Goal: Task Accomplishment & Management: Use online tool/utility

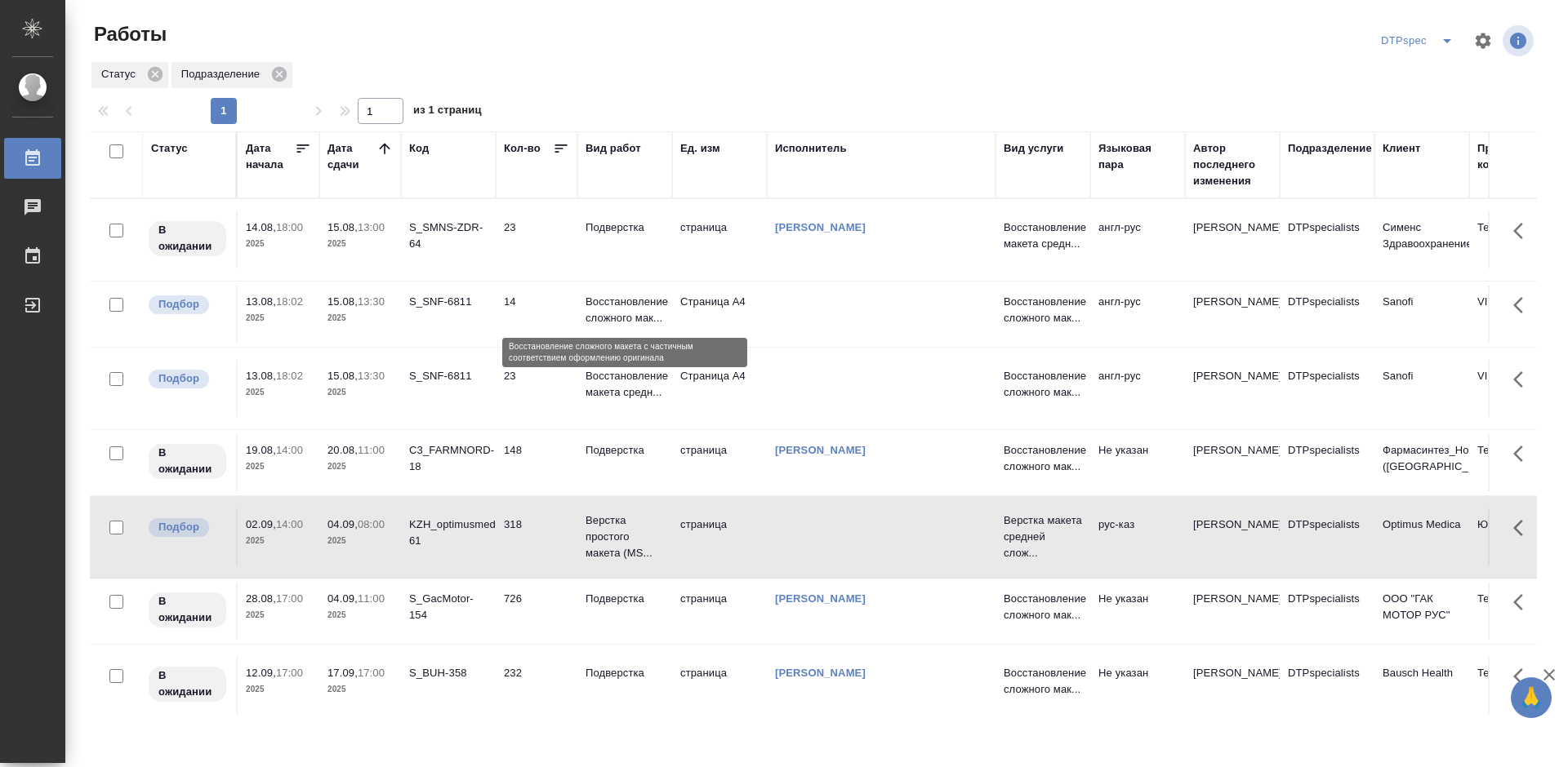
click at [632, 311] on p "Восстановление сложного мак..." at bounding box center [625, 310] width 78 height 33
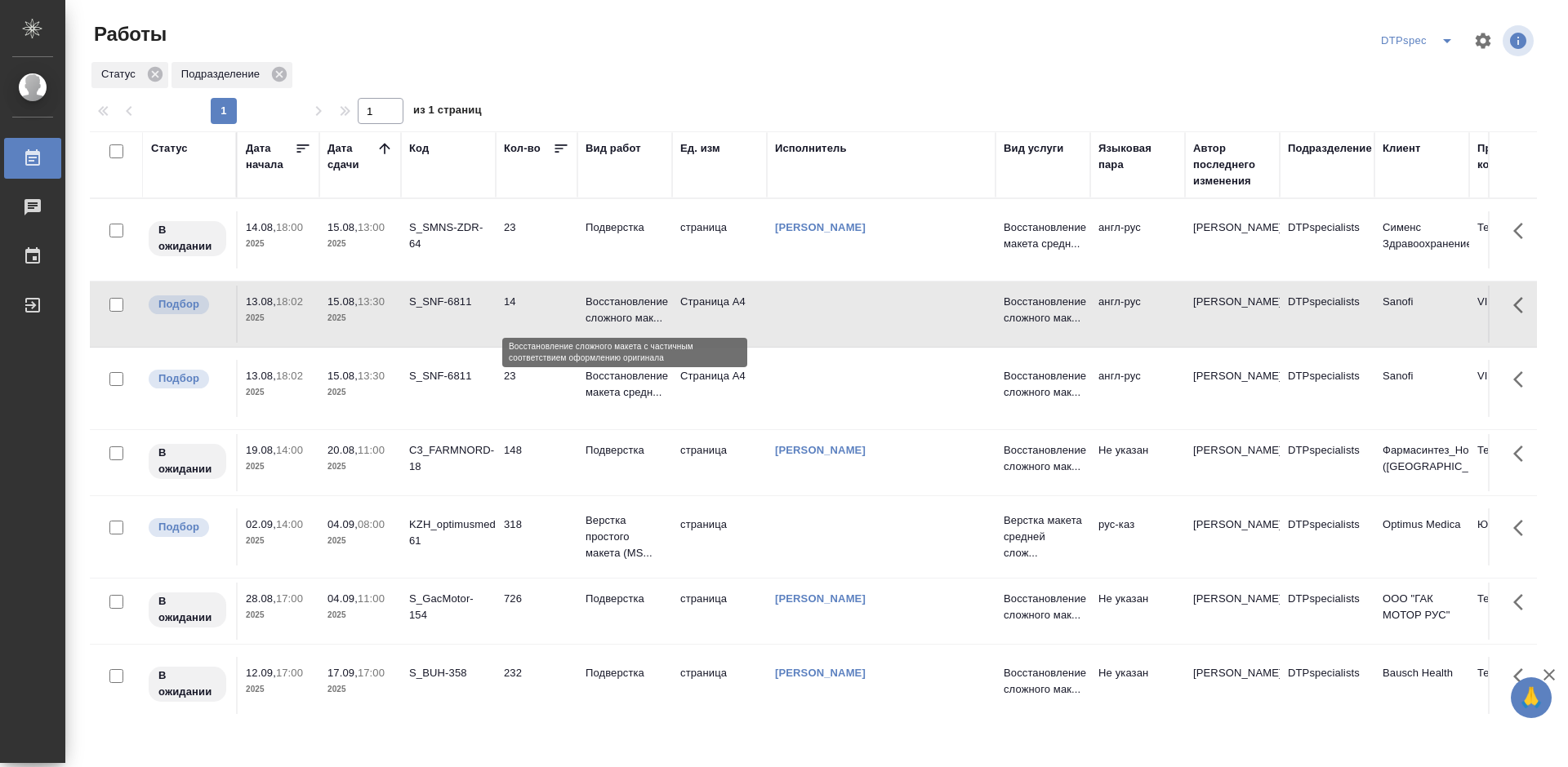
click at [632, 311] on p "Восстановление сложного мак..." at bounding box center [625, 310] width 78 height 33
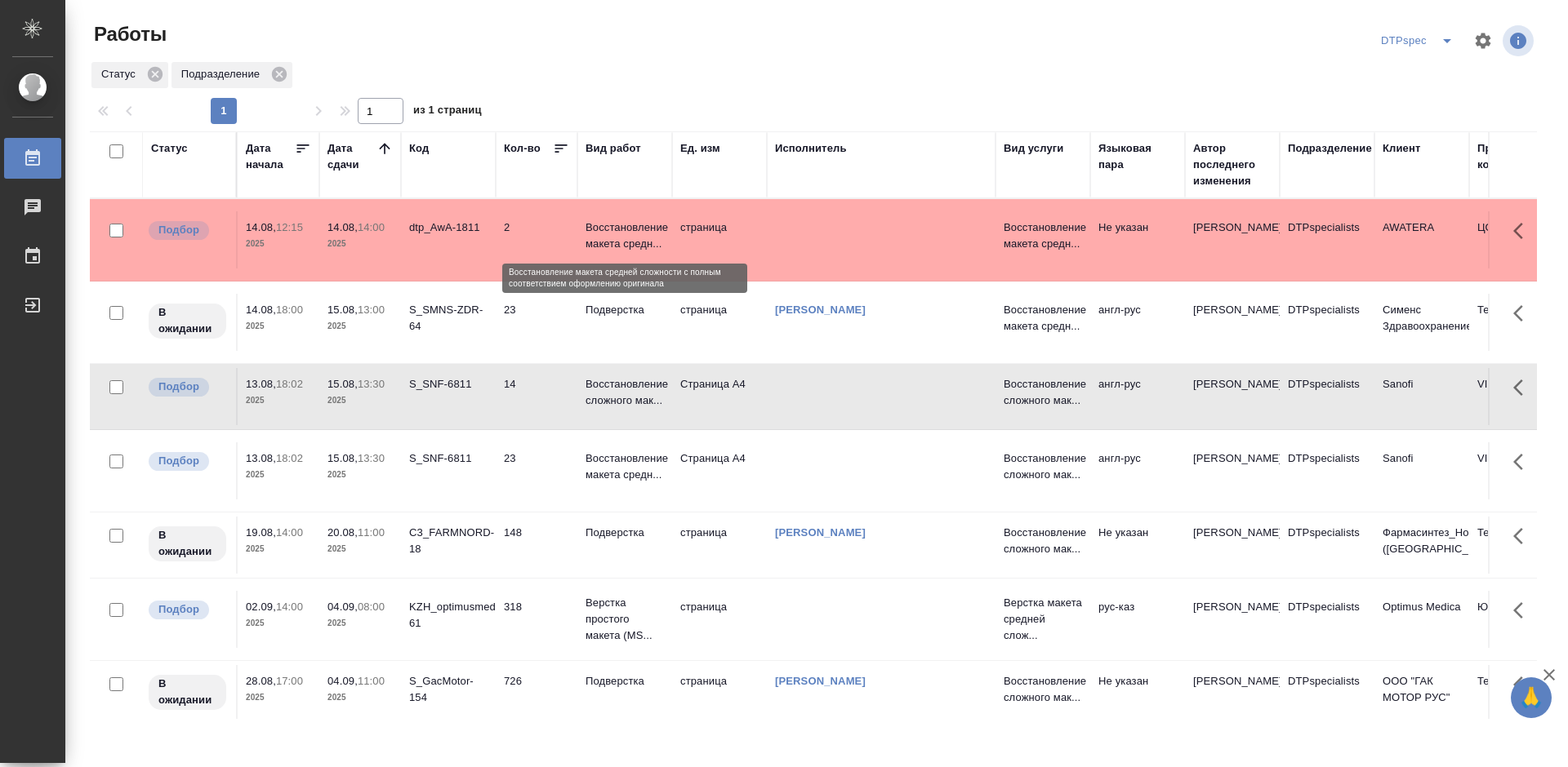
click at [618, 232] on p "Восстановление макета средн..." at bounding box center [625, 236] width 78 height 33
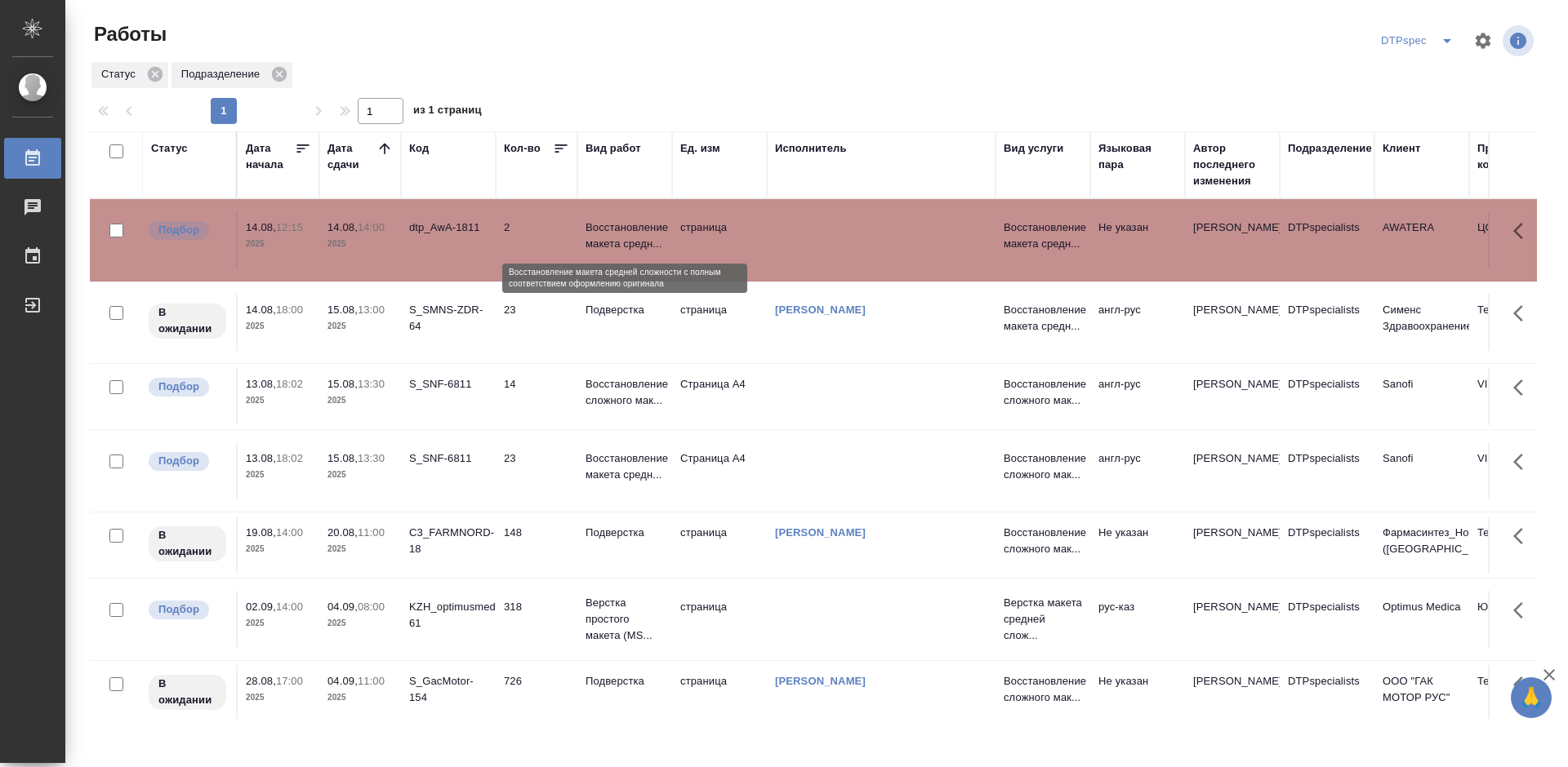
click at [618, 232] on p "Восстановление макета средн..." at bounding box center [625, 236] width 78 height 33
click at [616, 236] on p "Восстановление макета средн..." at bounding box center [625, 236] width 78 height 33
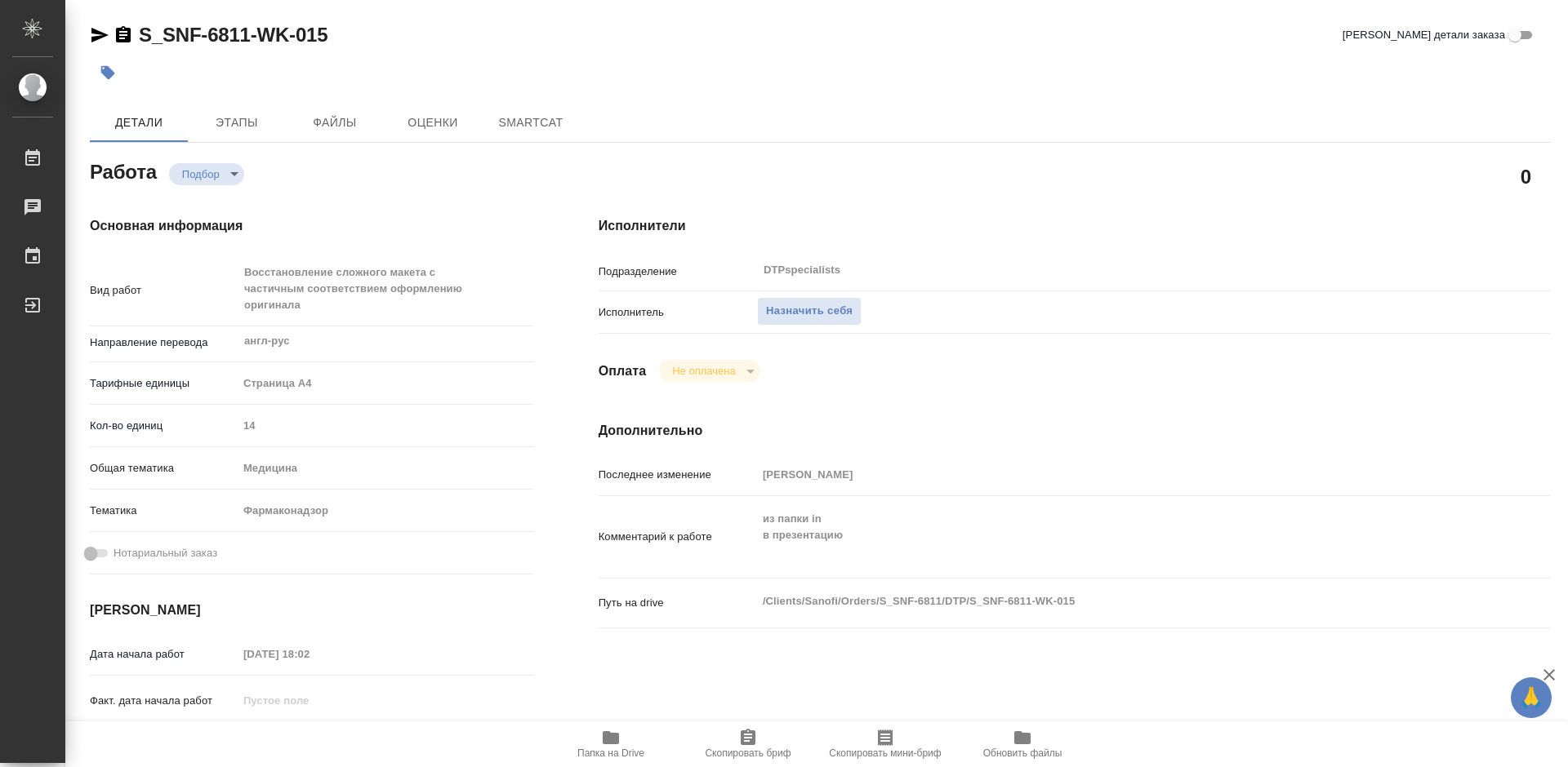
type textarea "x"
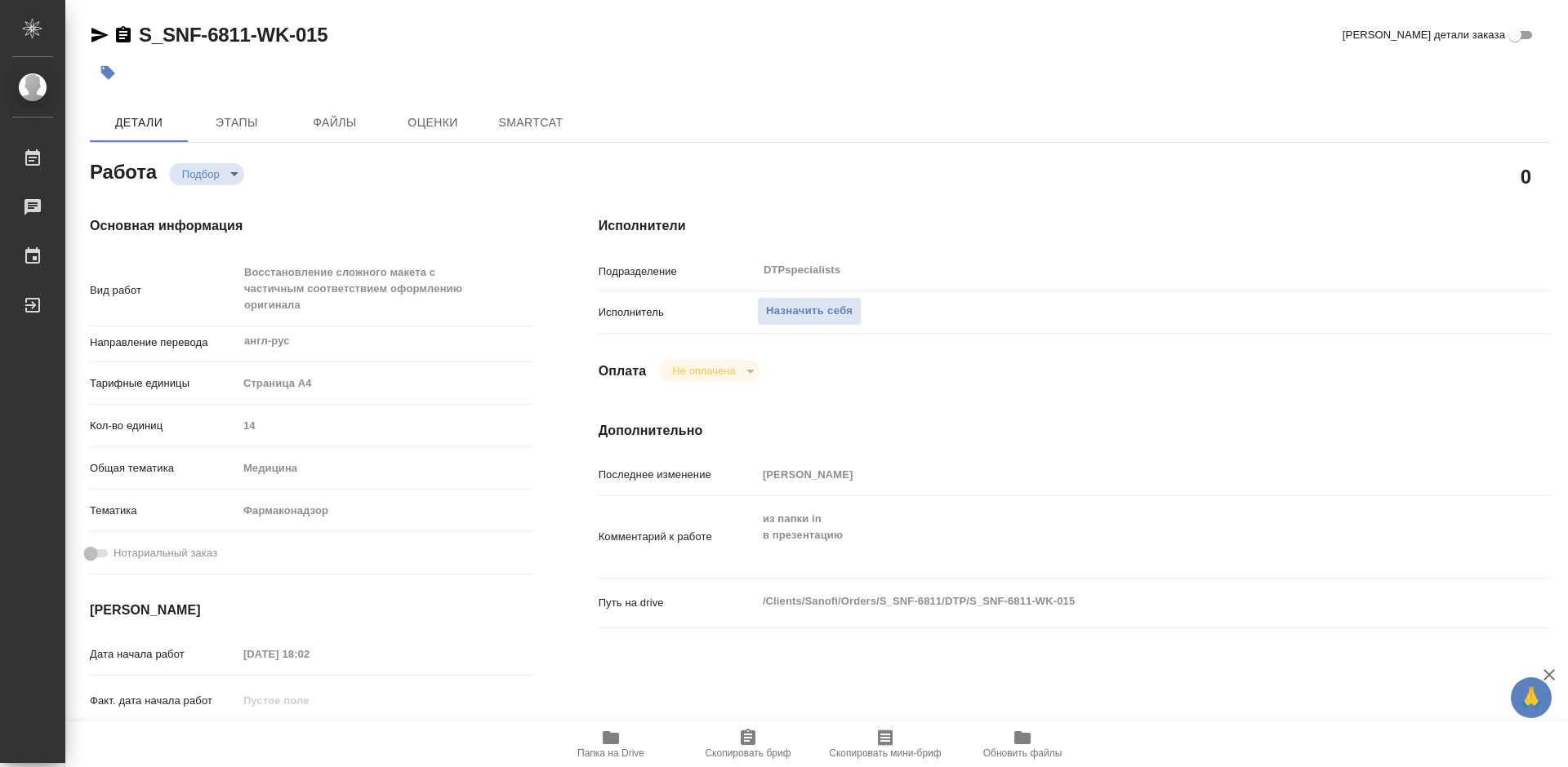
type textarea "x"
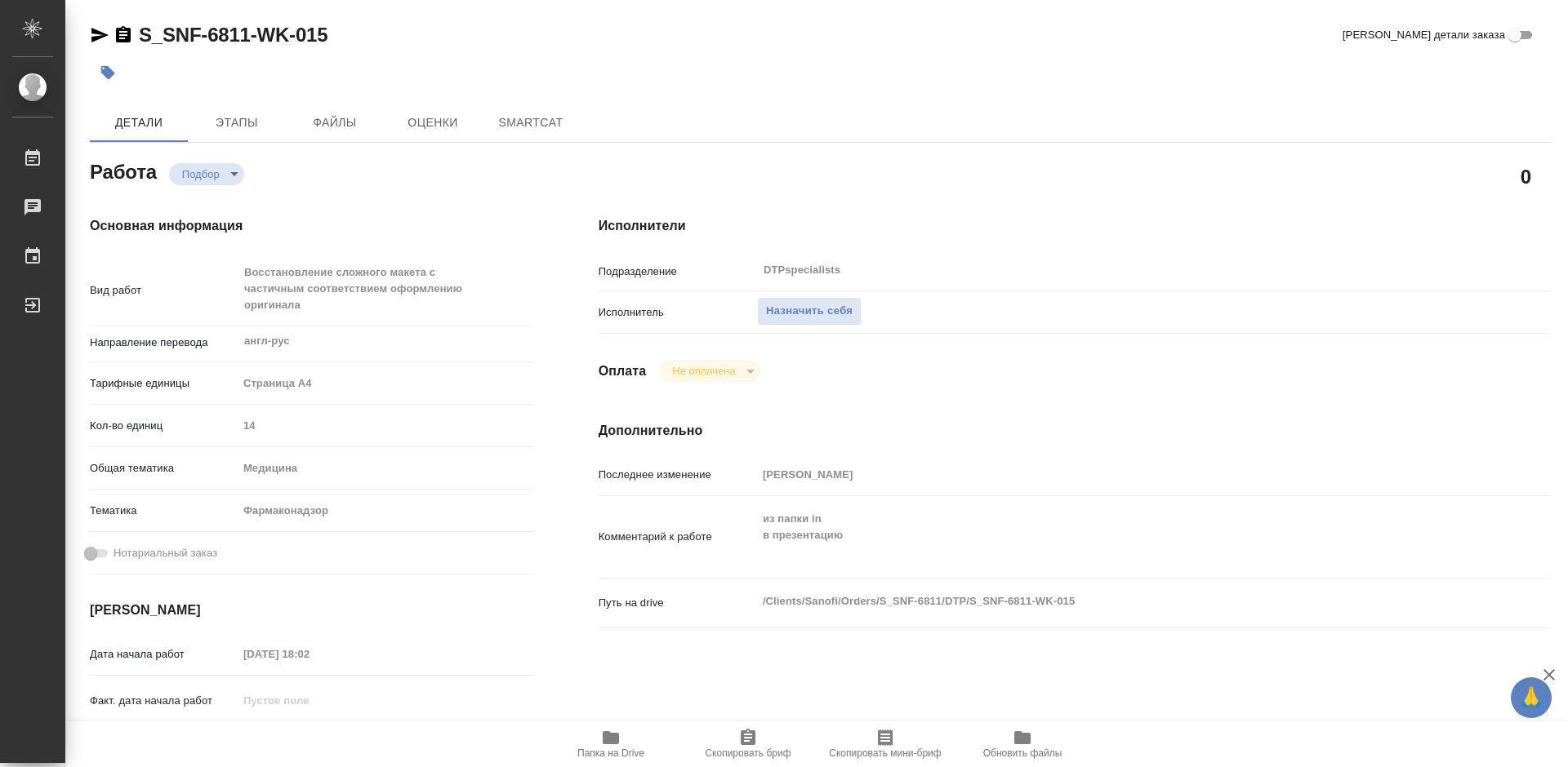
type textarea "x"
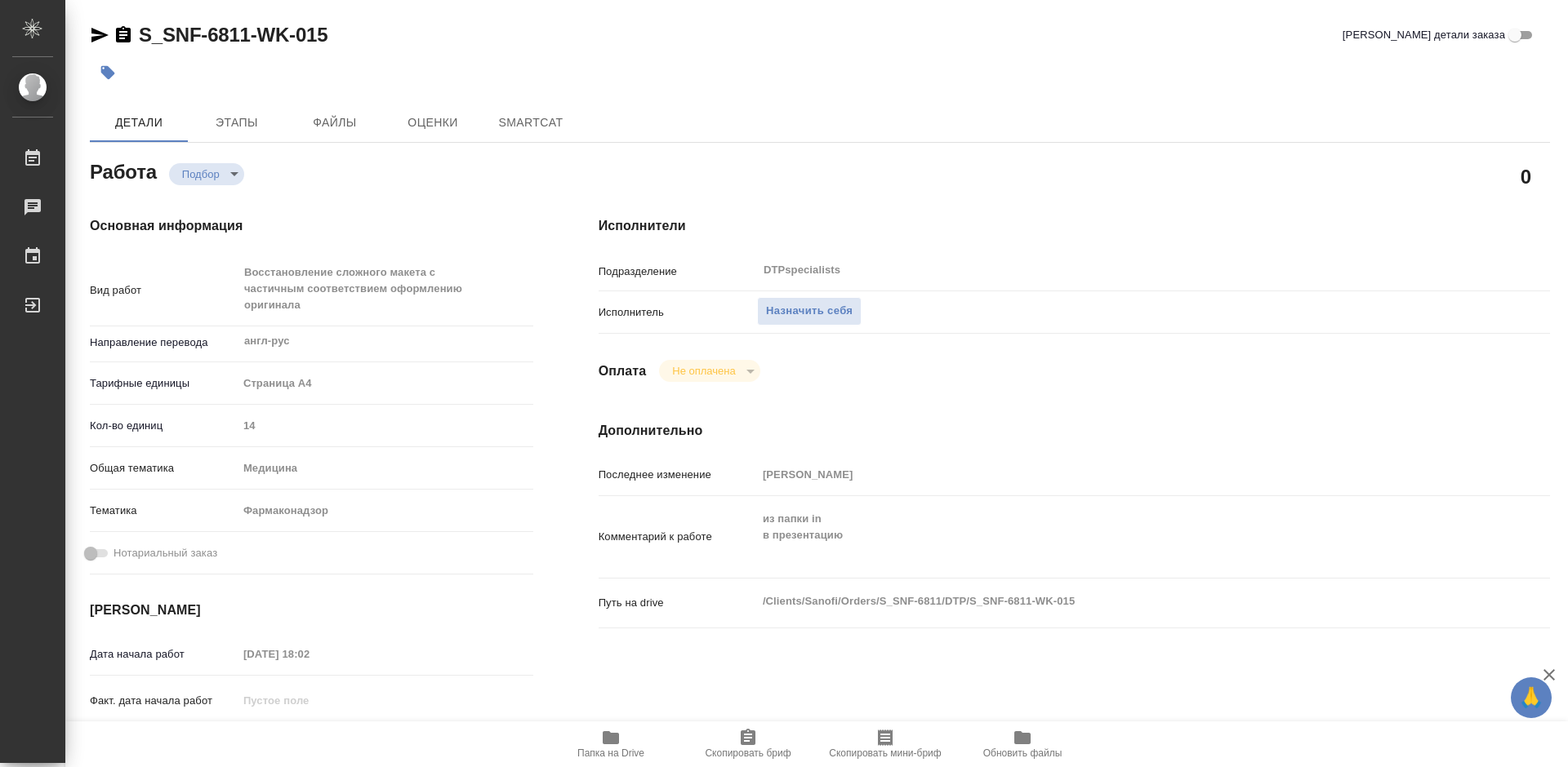
type textarea "x"
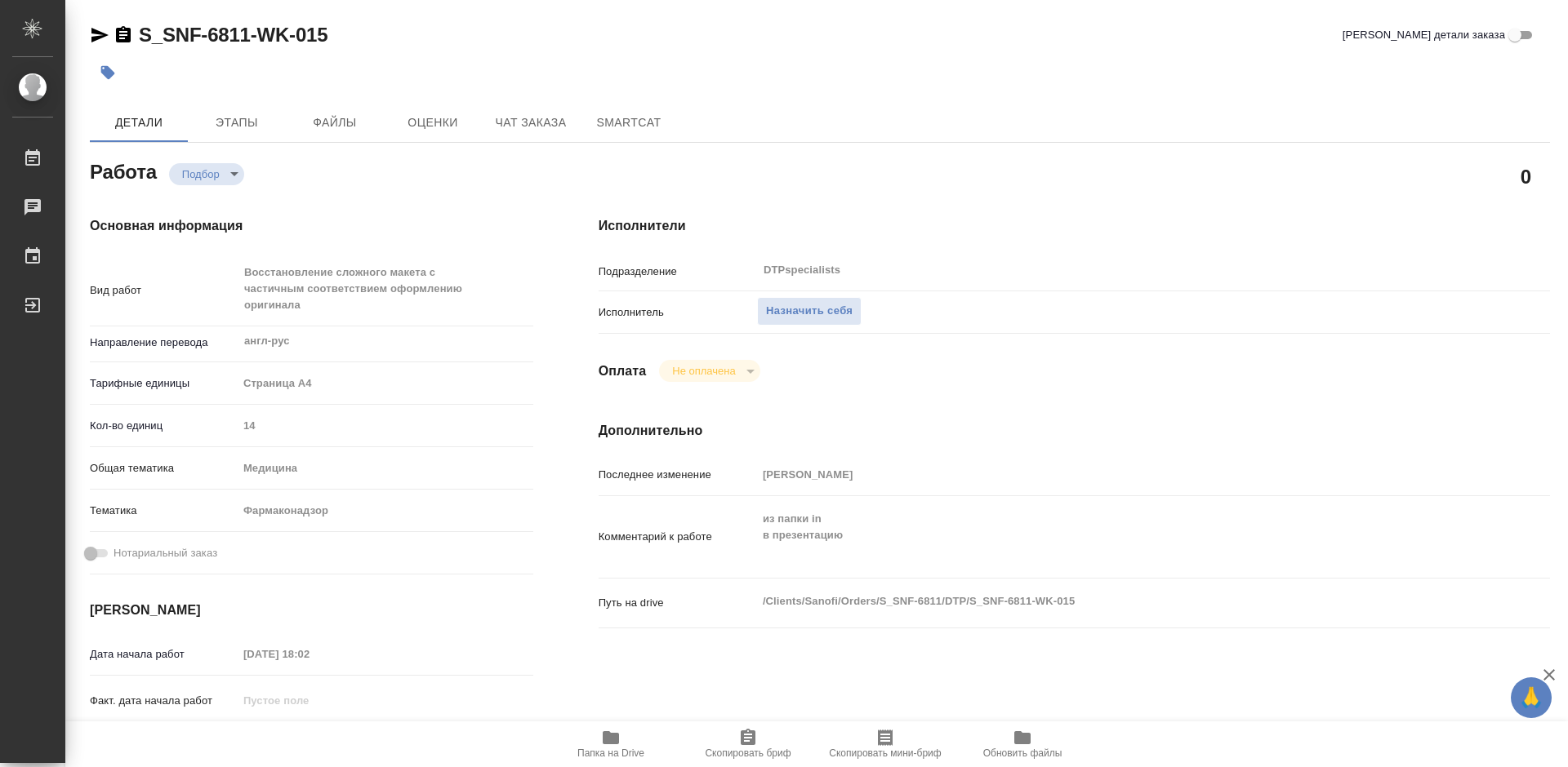
type textarea "x"
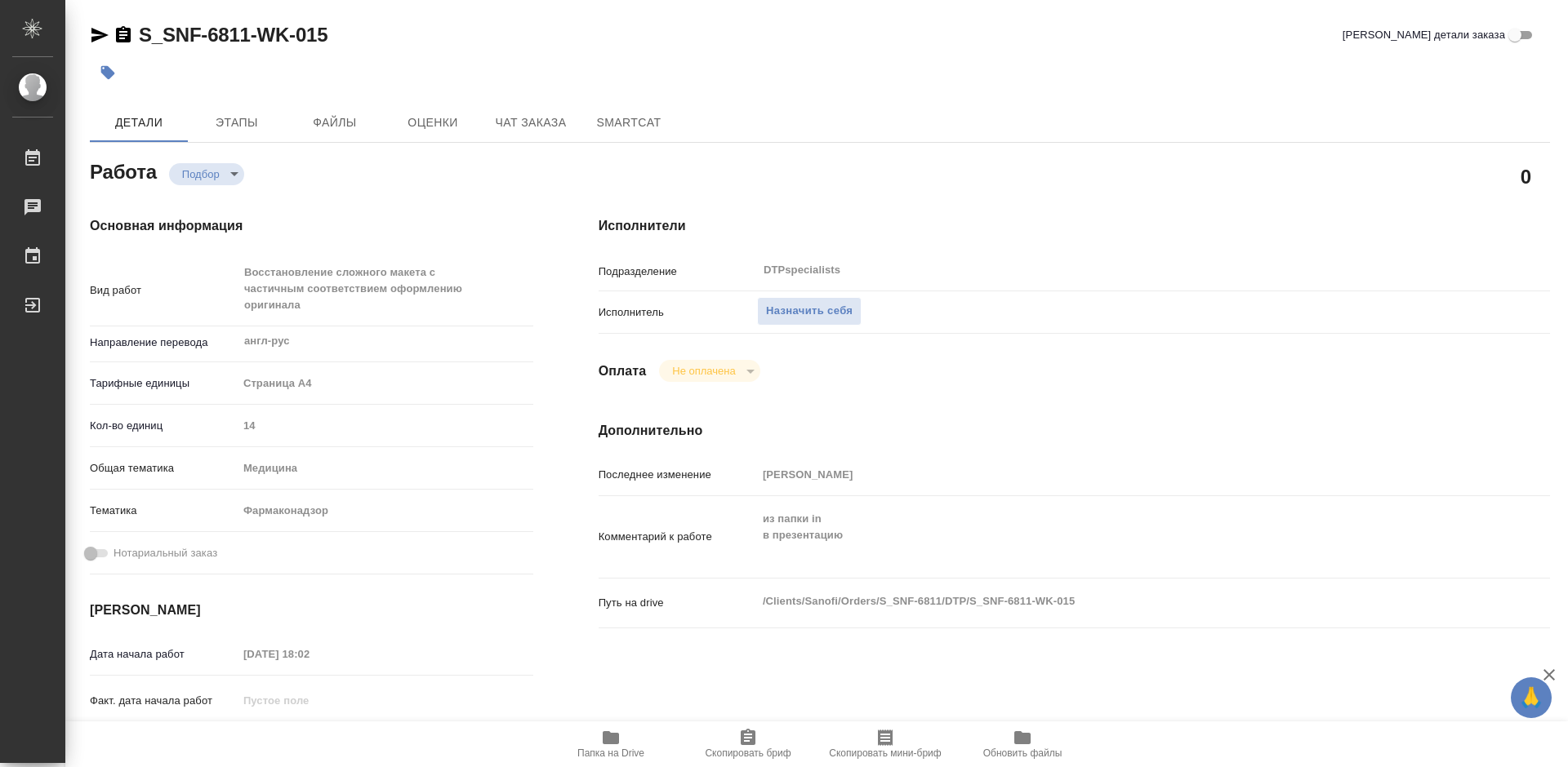
type textarea "x"
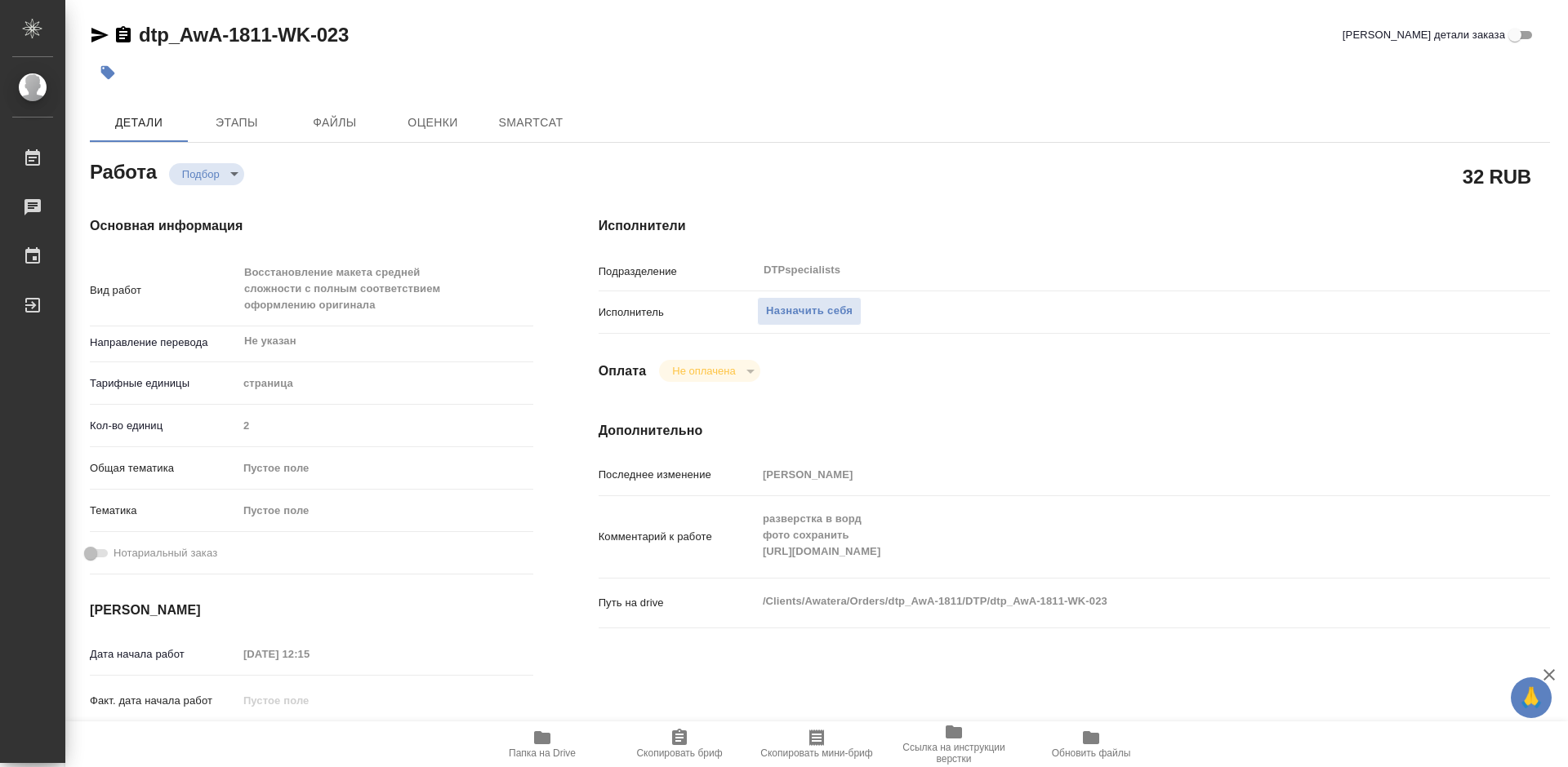
type textarea "x"
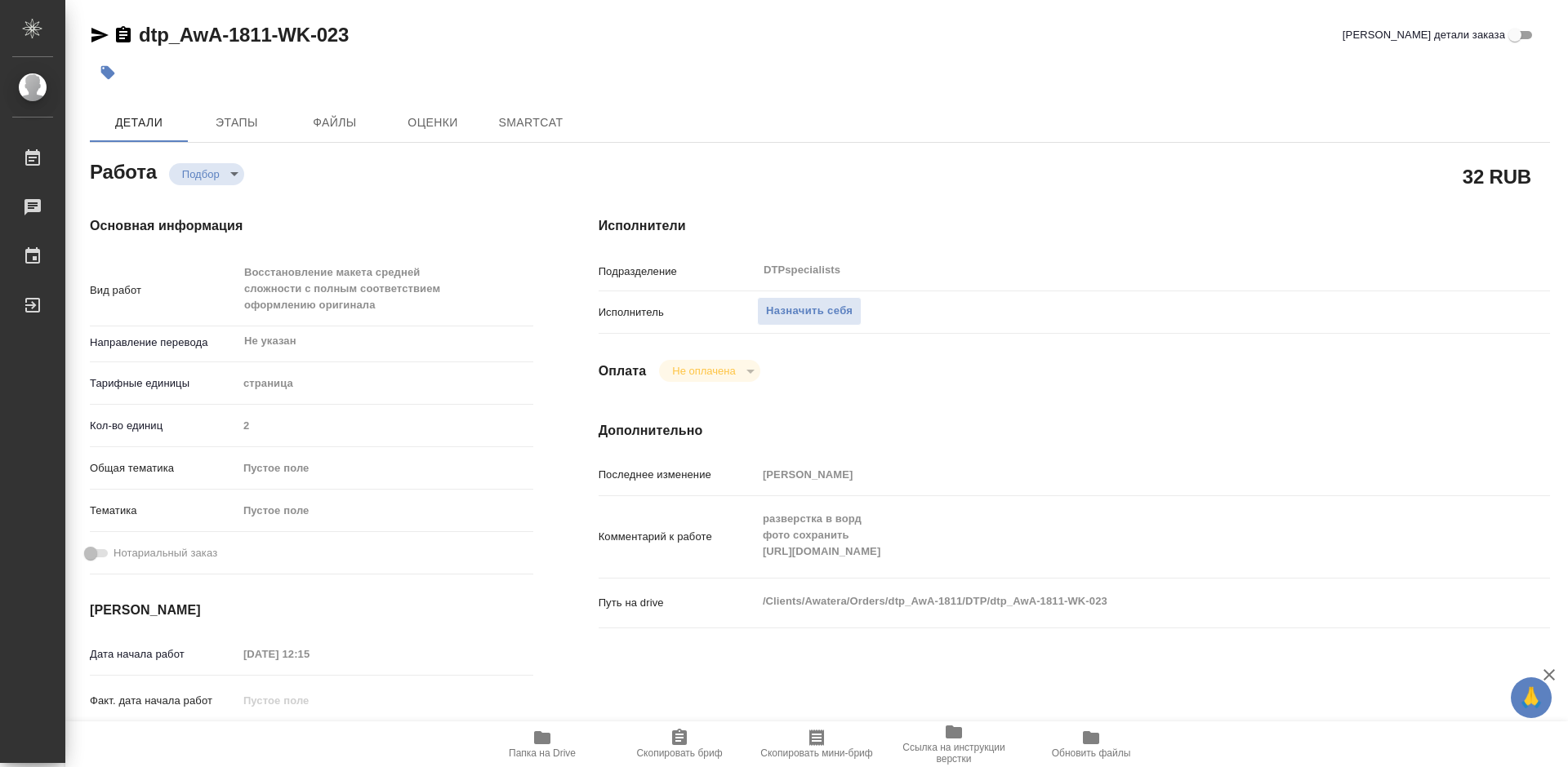
type textarea "x"
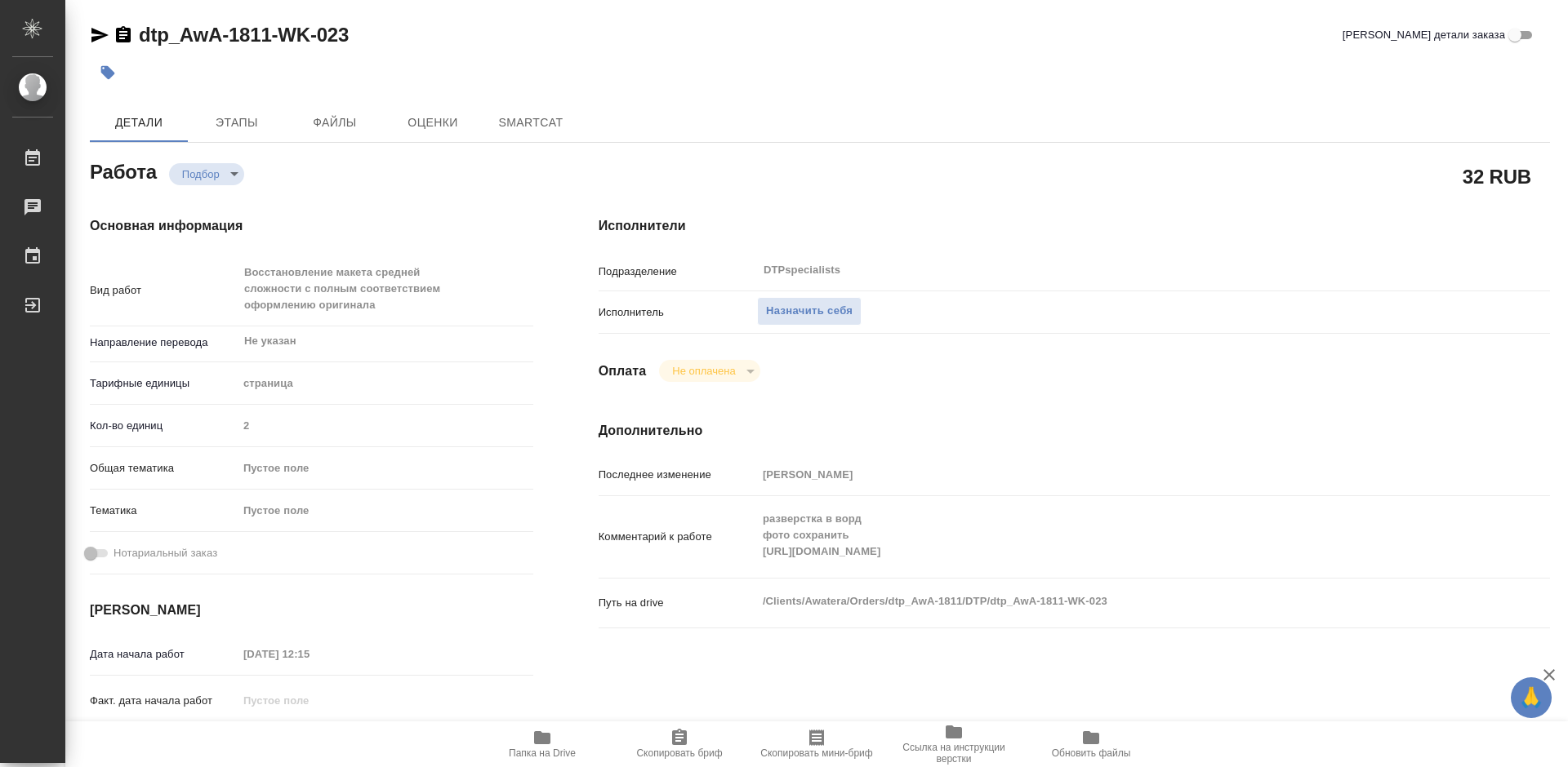
type textarea "x"
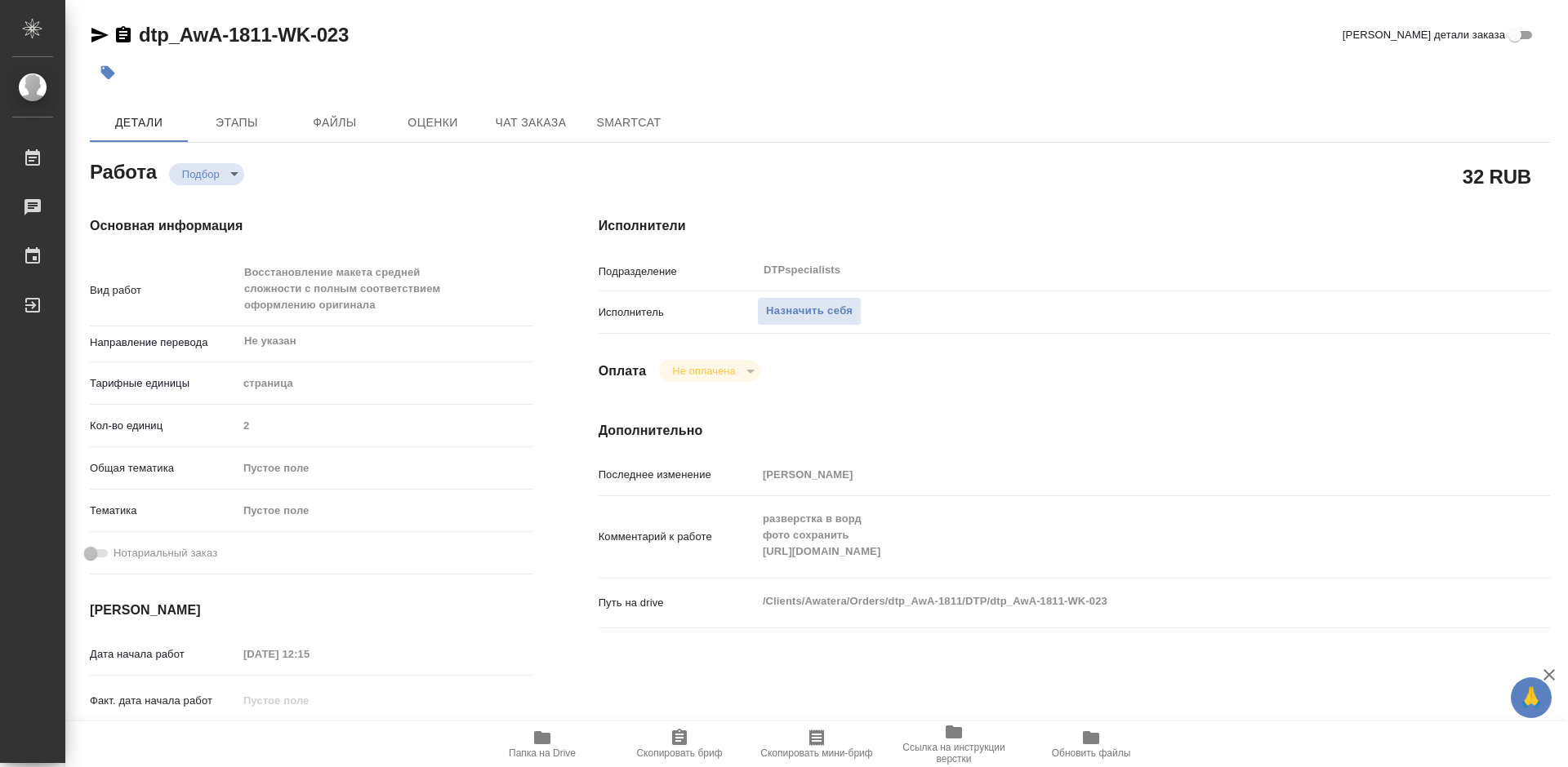
type textarea "x"
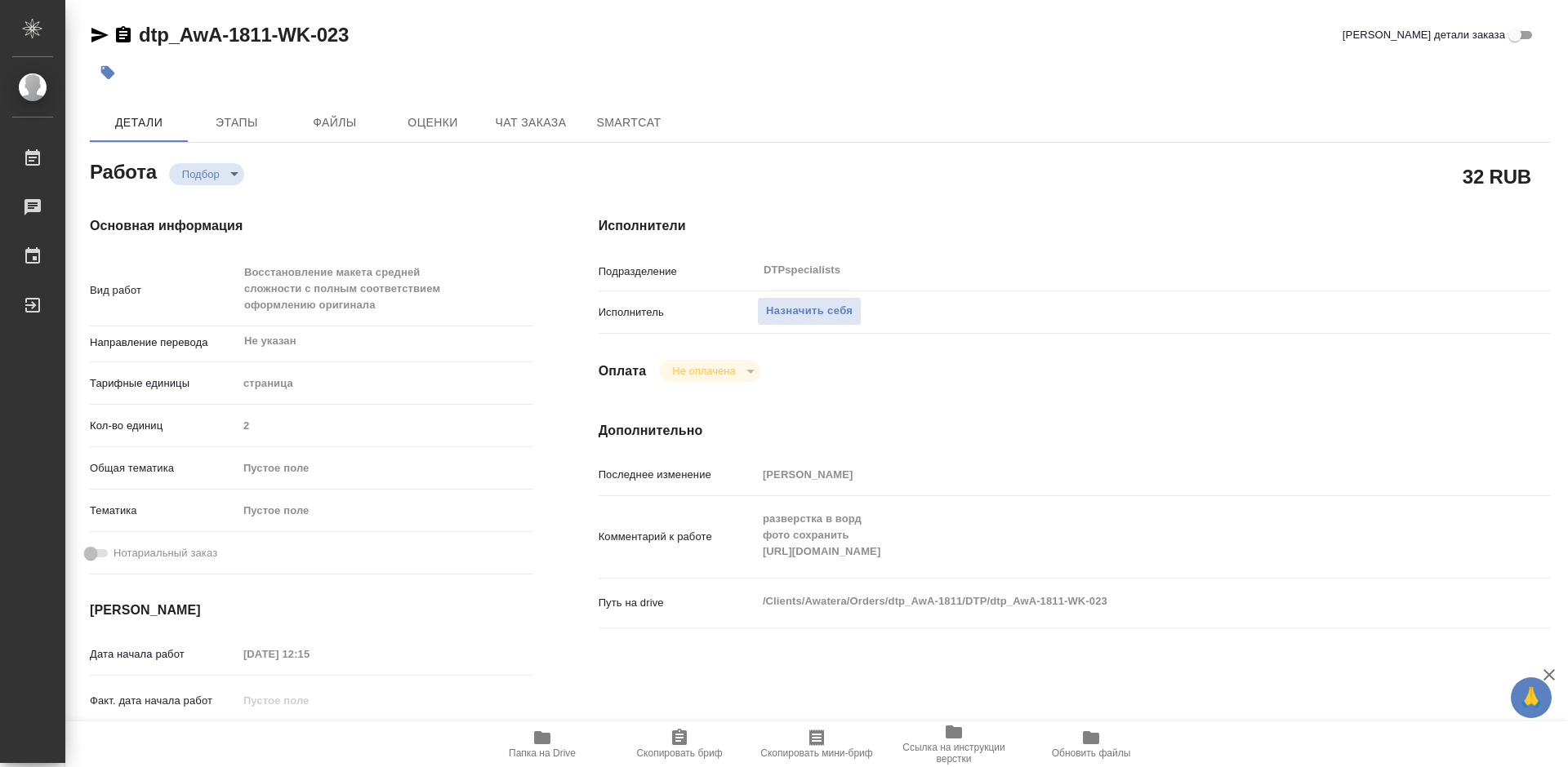
type textarea "x"
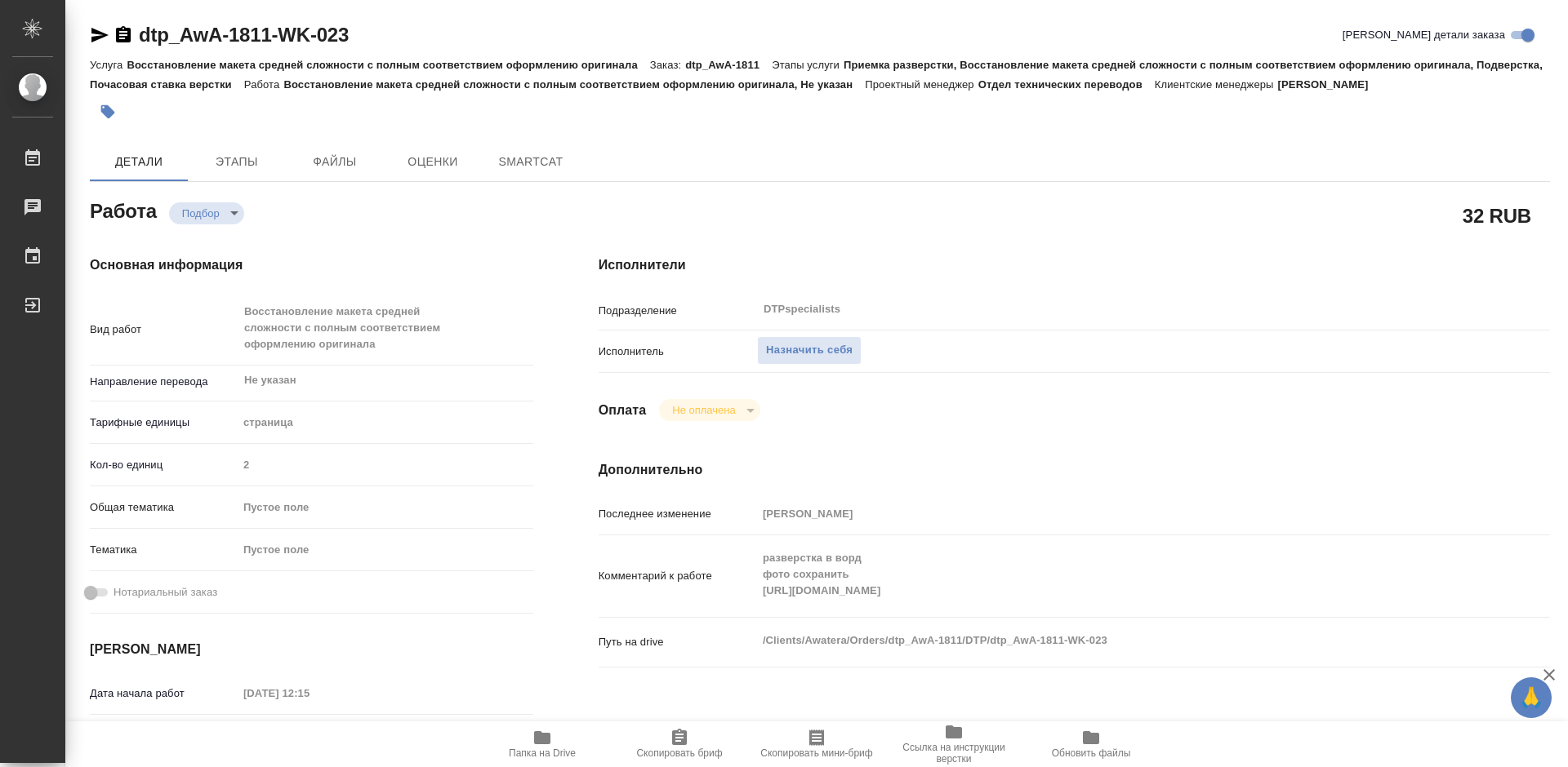
type textarea "x"
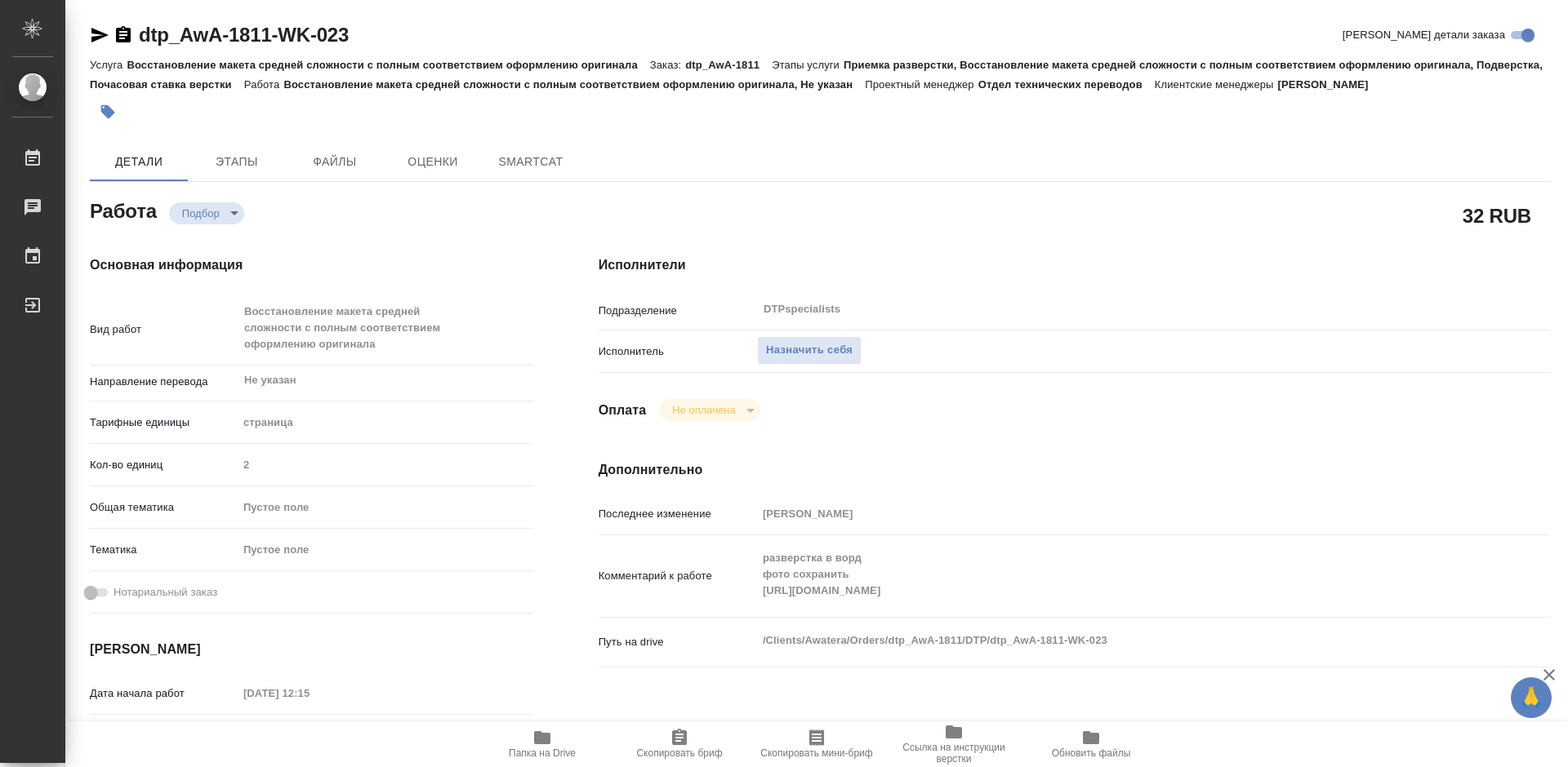
type textarea "x"
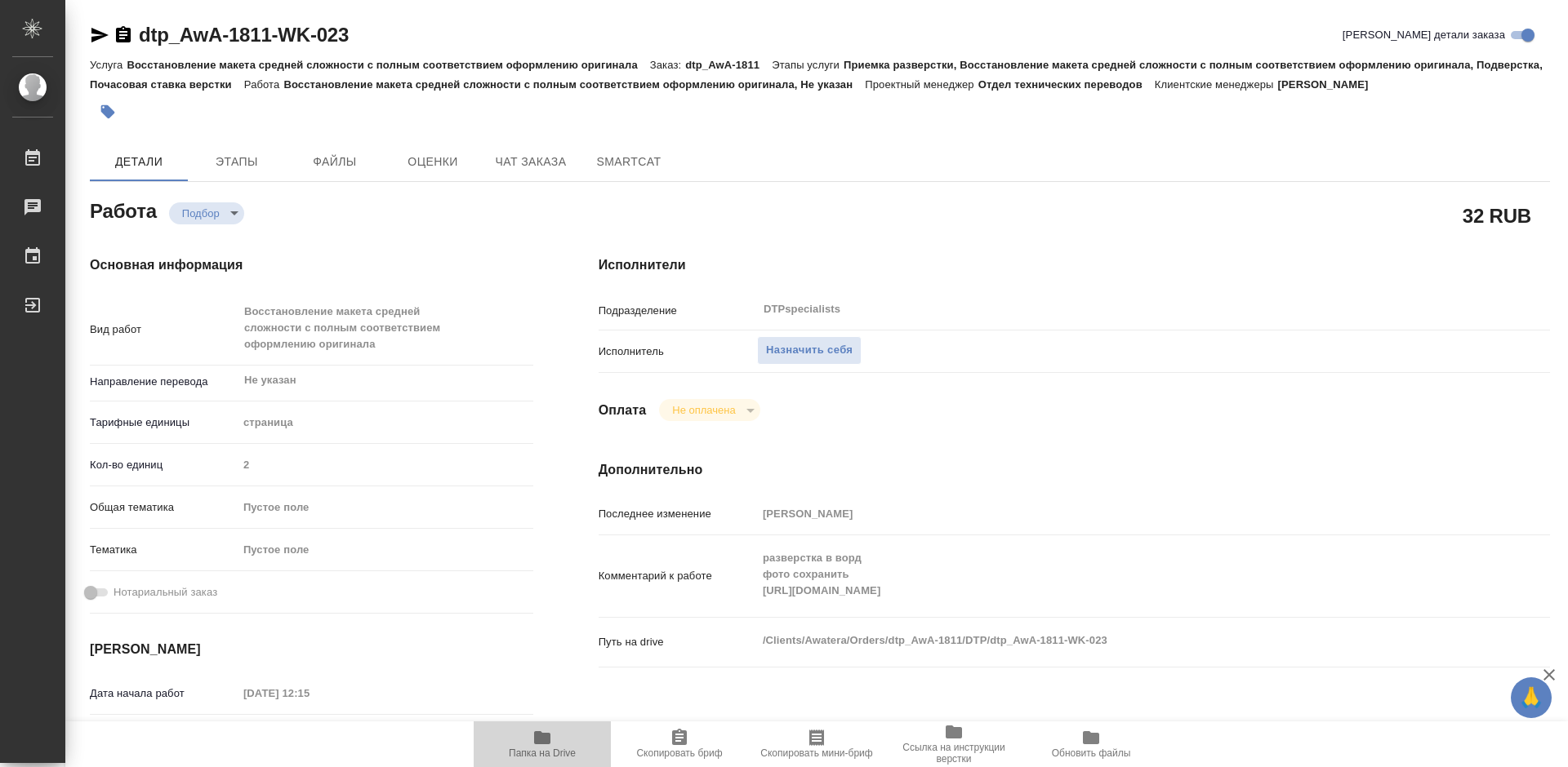
click at [538, 747] on icon "button" at bounding box center [541, 738] width 19 height 19
type textarea "x"
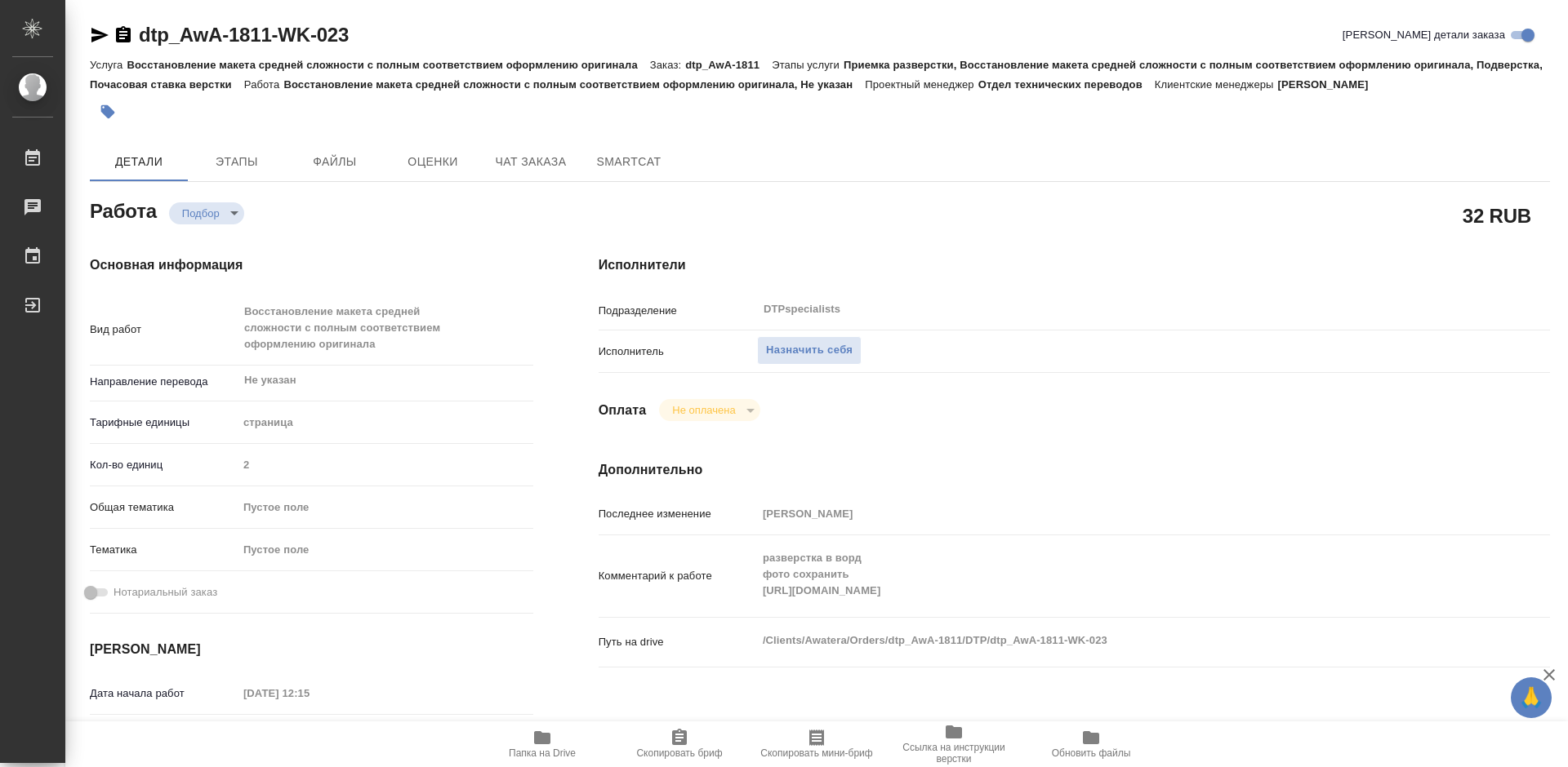
type textarea "x"
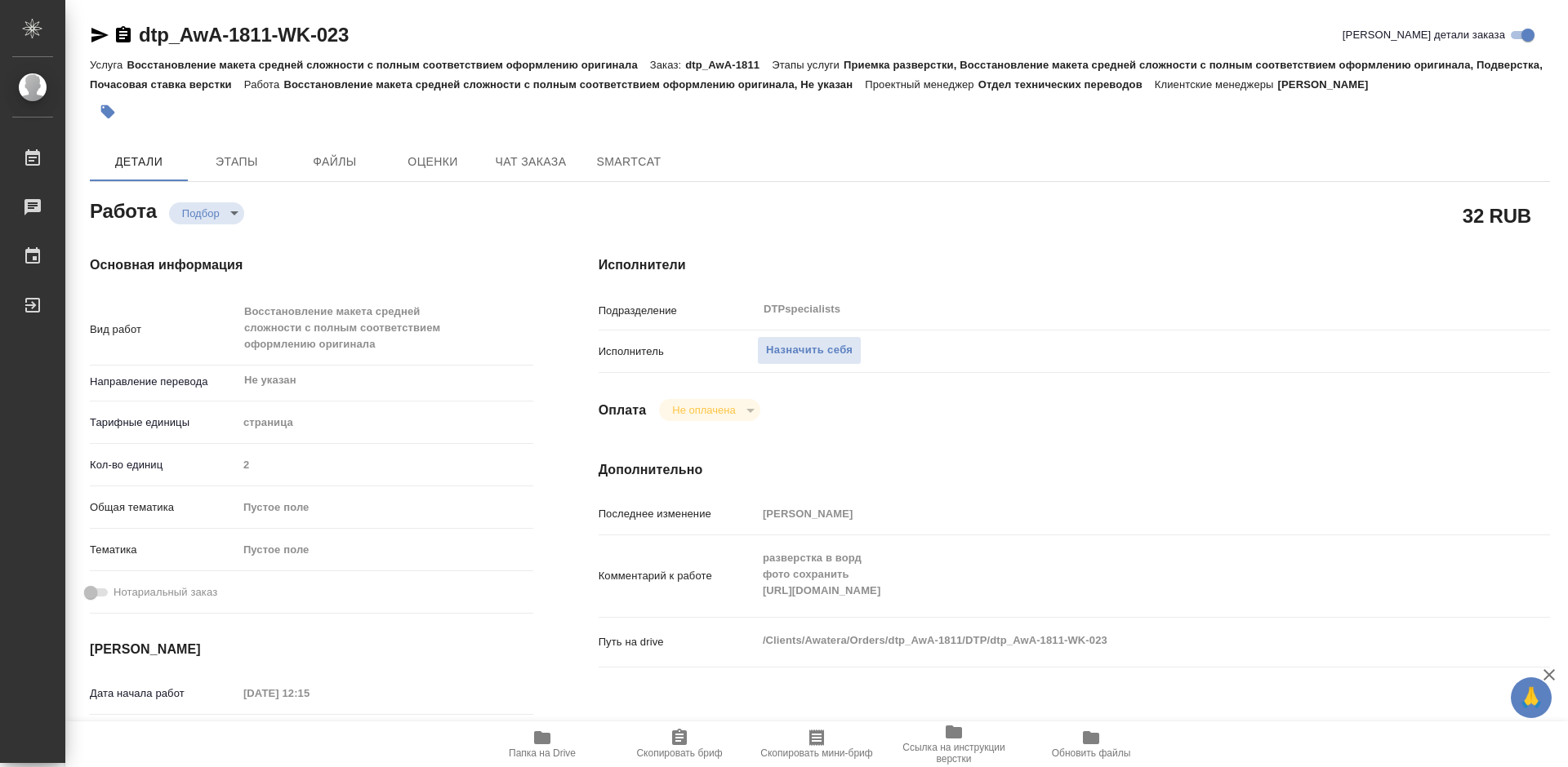
type textarea "x"
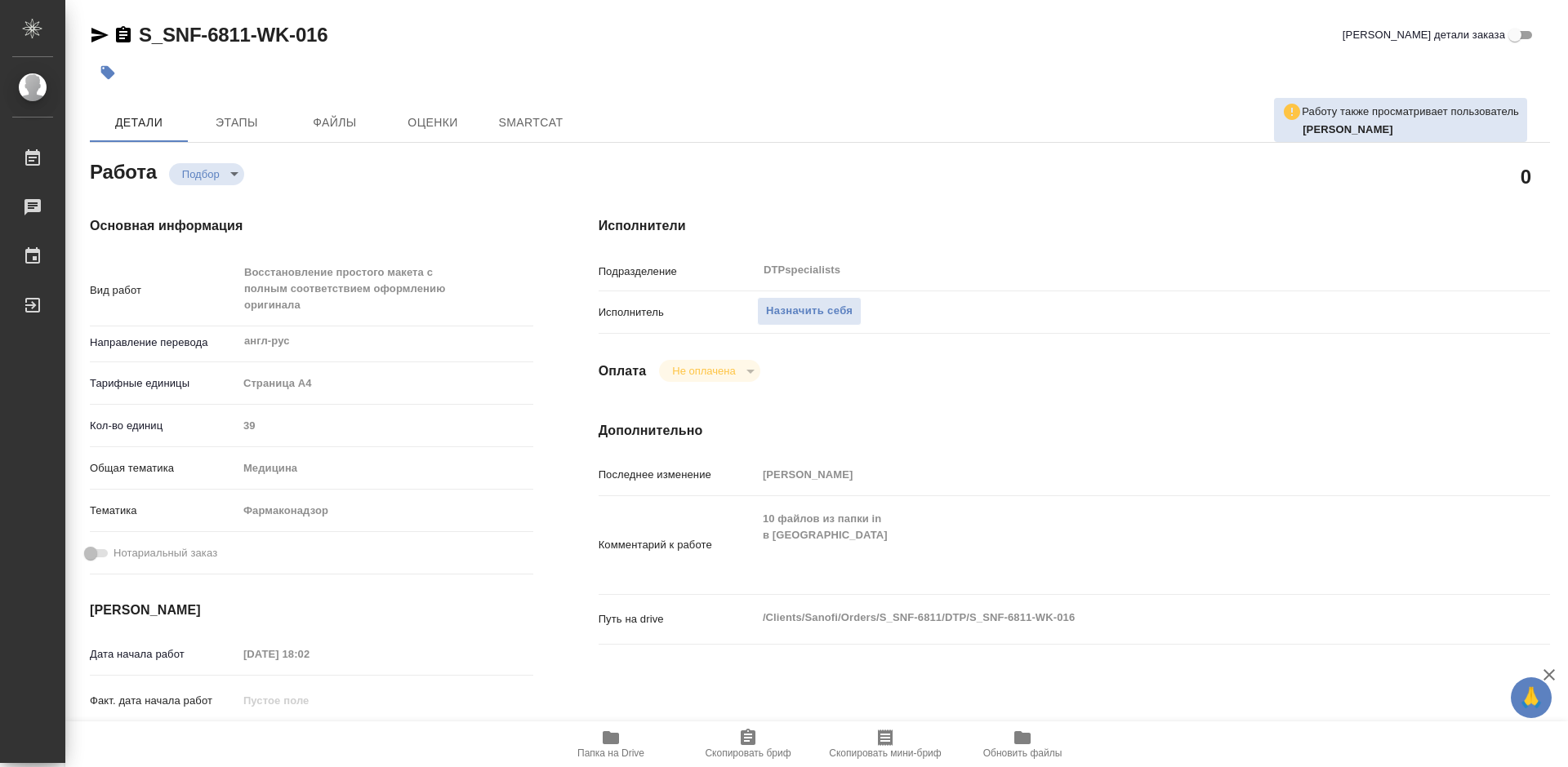
type textarea "x"
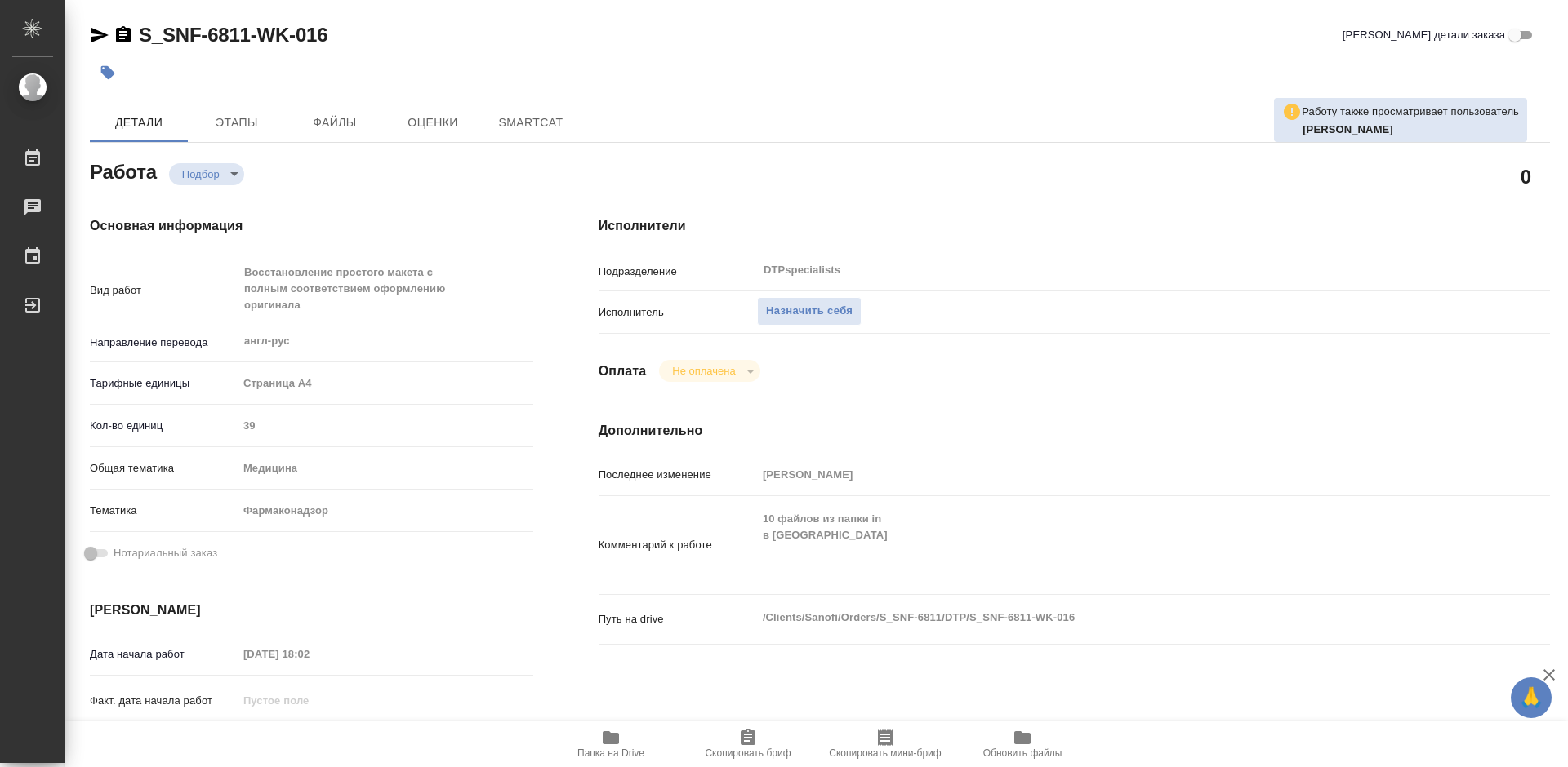
type textarea "x"
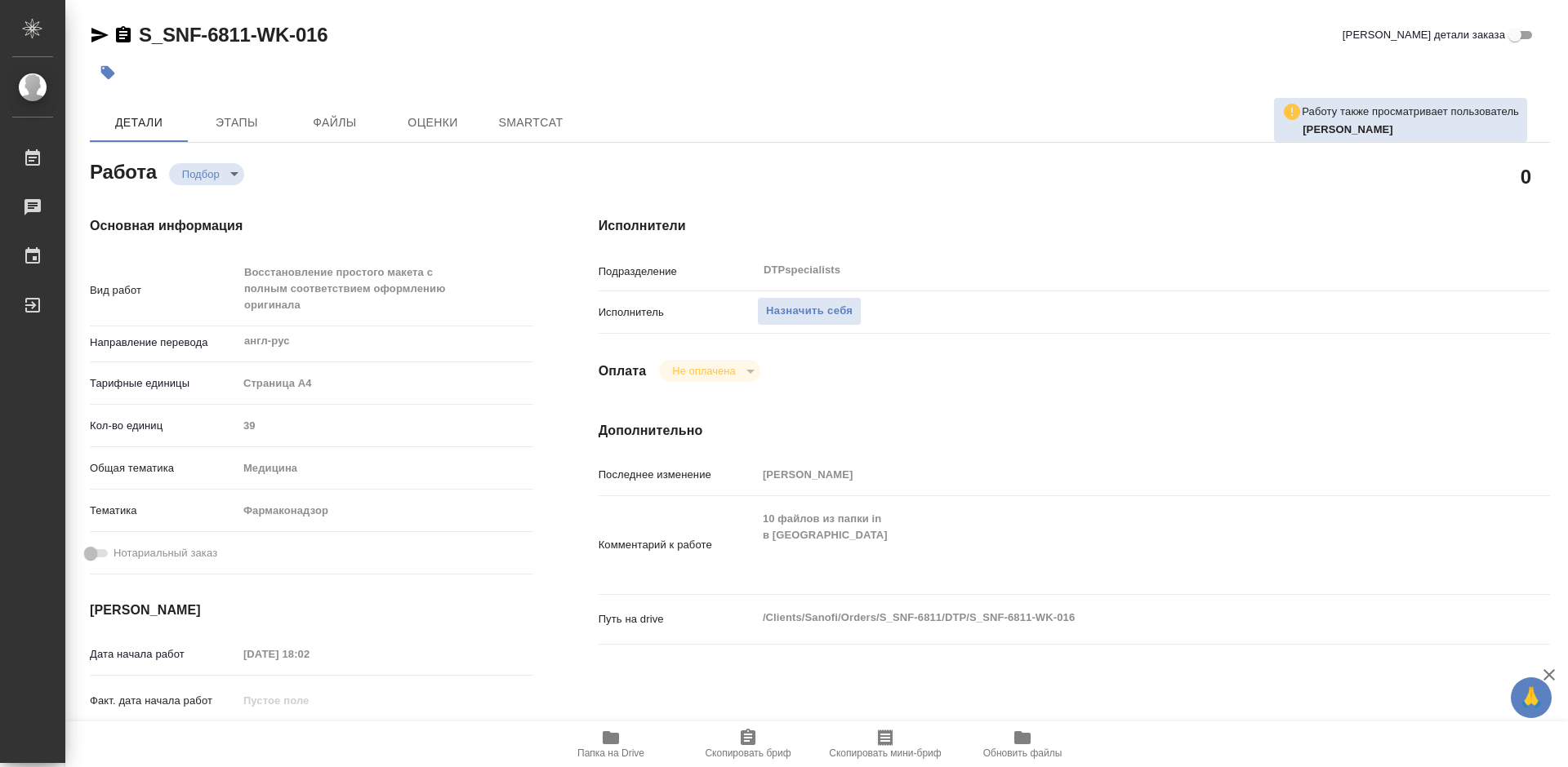
type textarea "x"
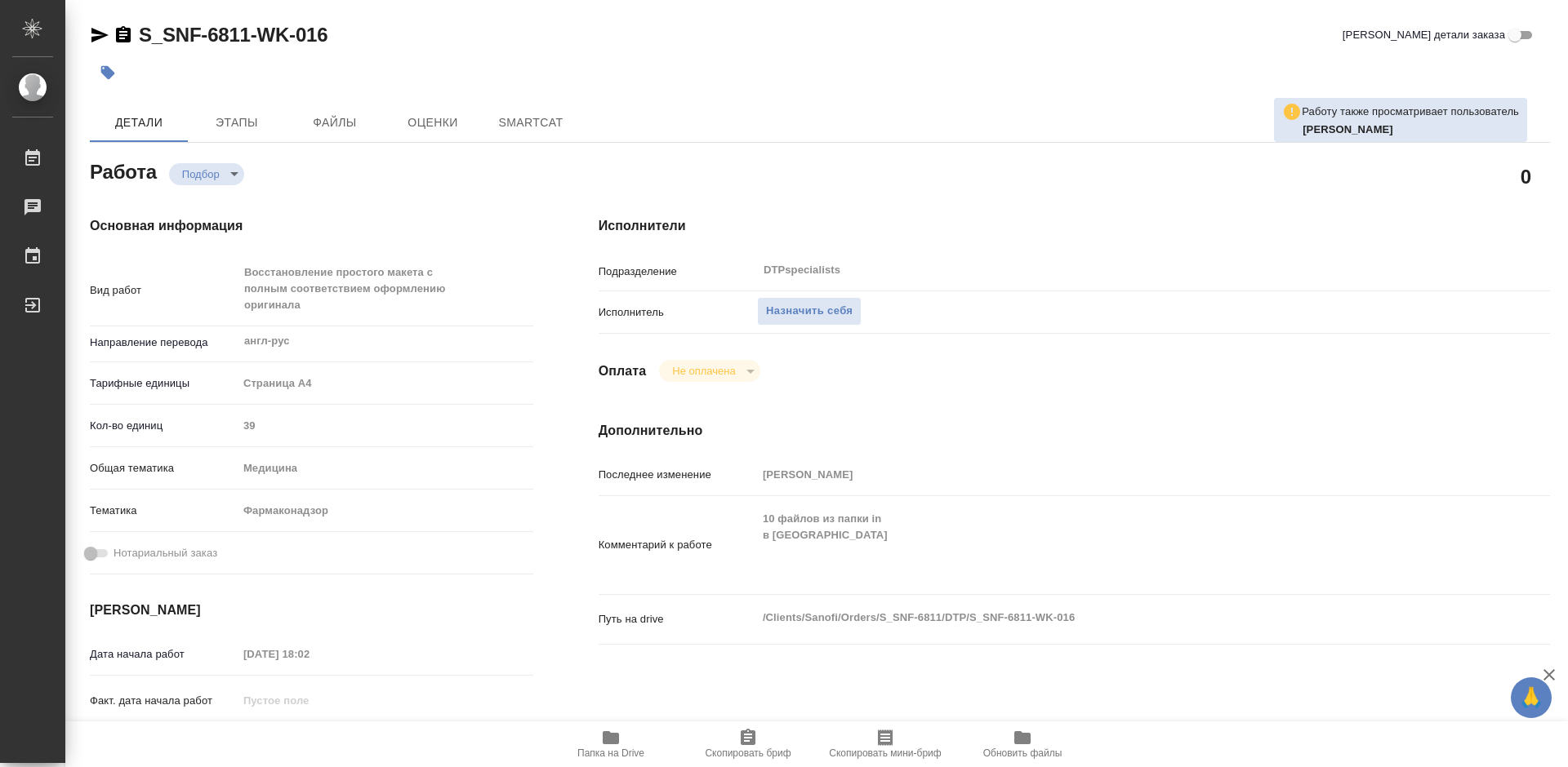
type textarea "x"
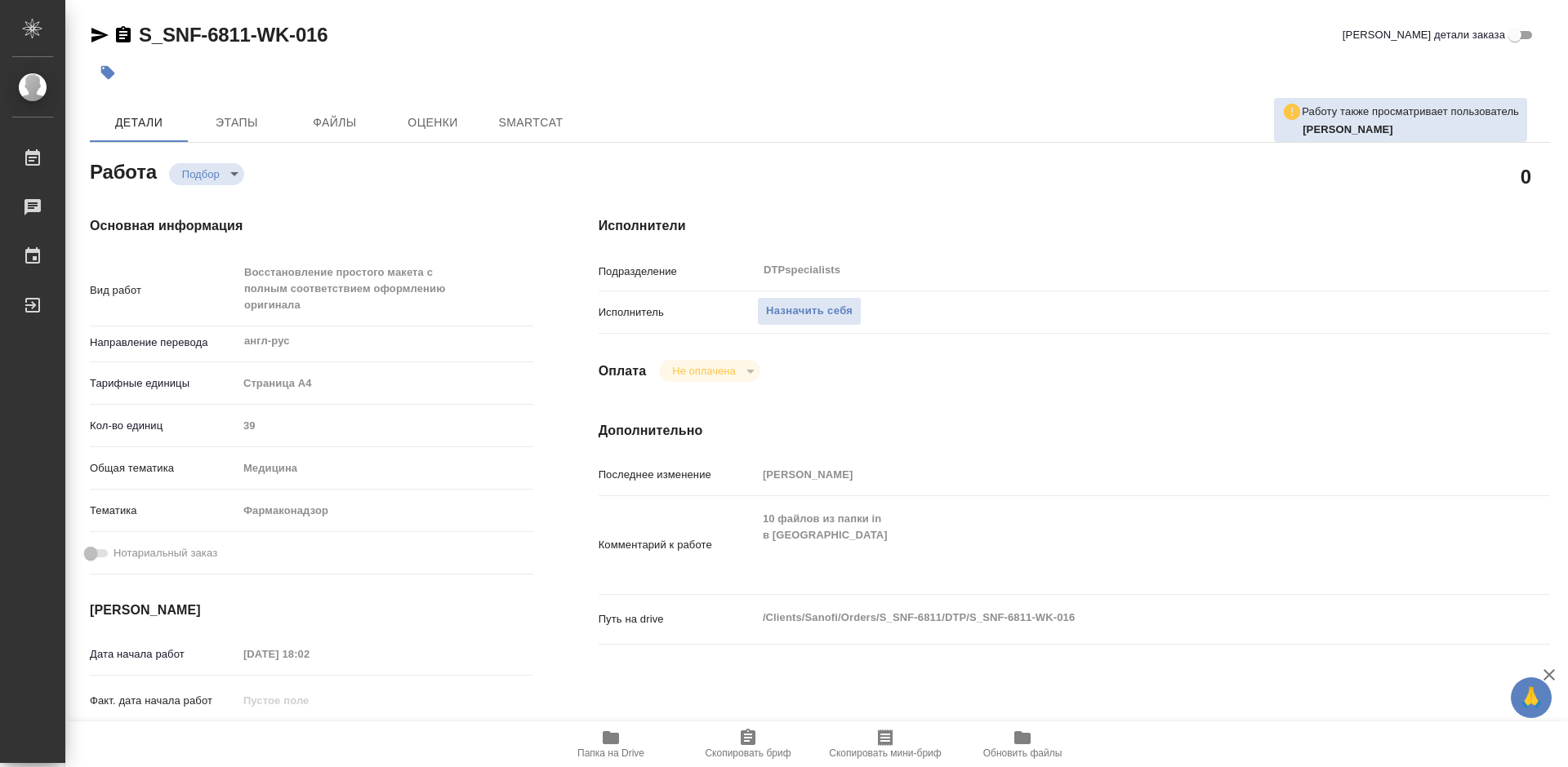
type textarea "x"
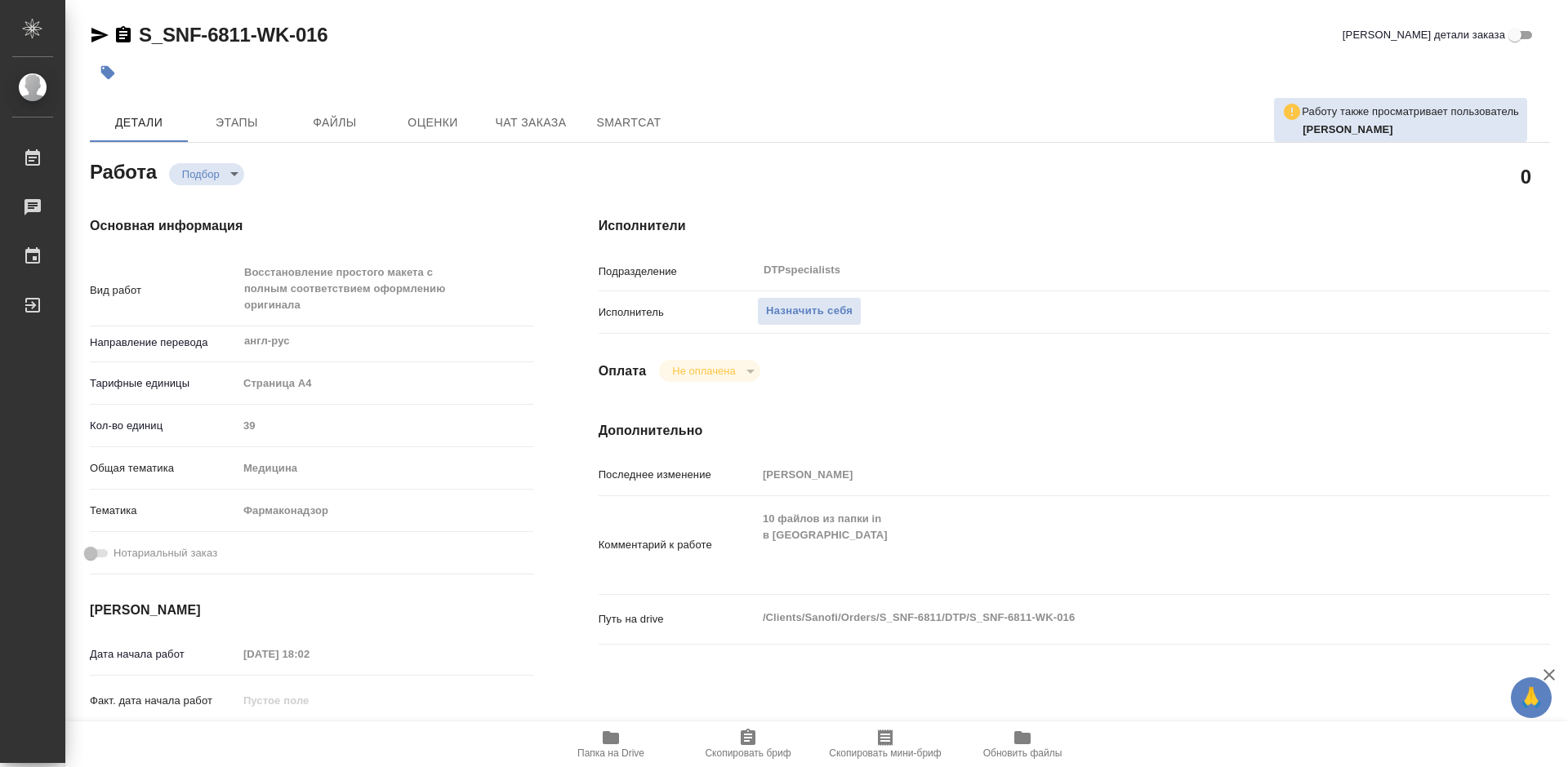
type textarea "x"
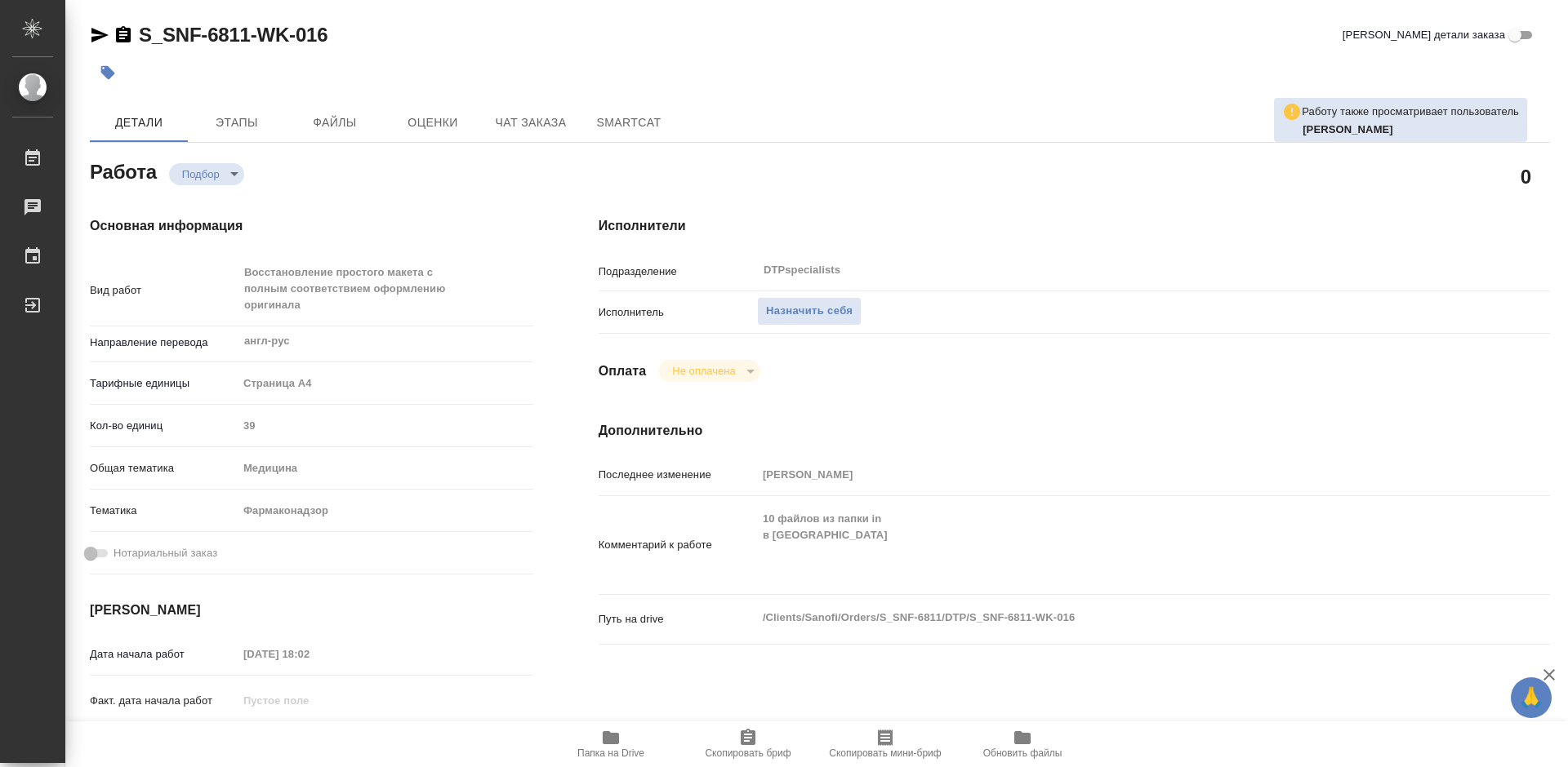
type textarea "x"
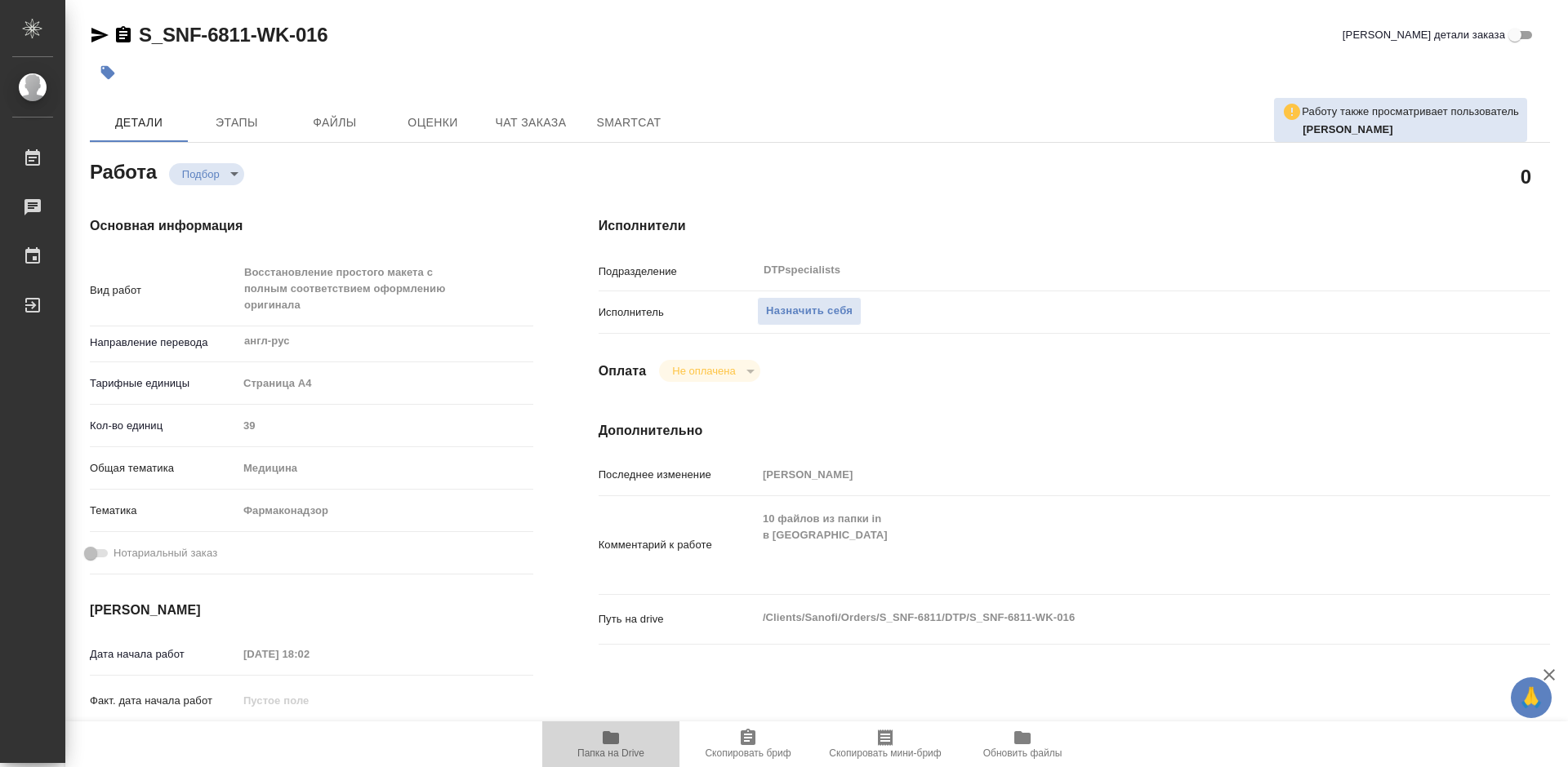
click at [616, 741] on icon "button" at bounding box center [610, 738] width 16 height 13
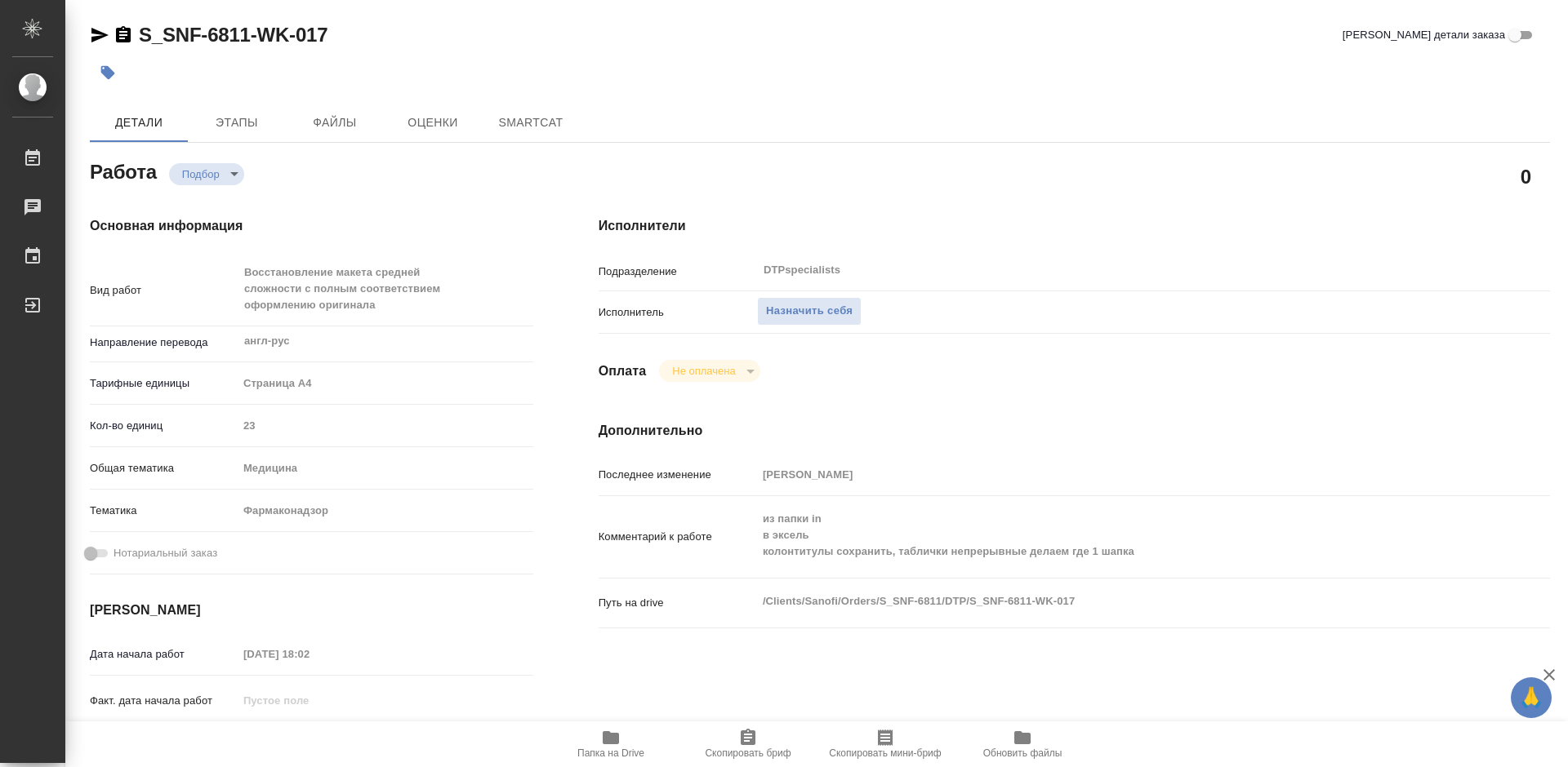
type textarea "x"
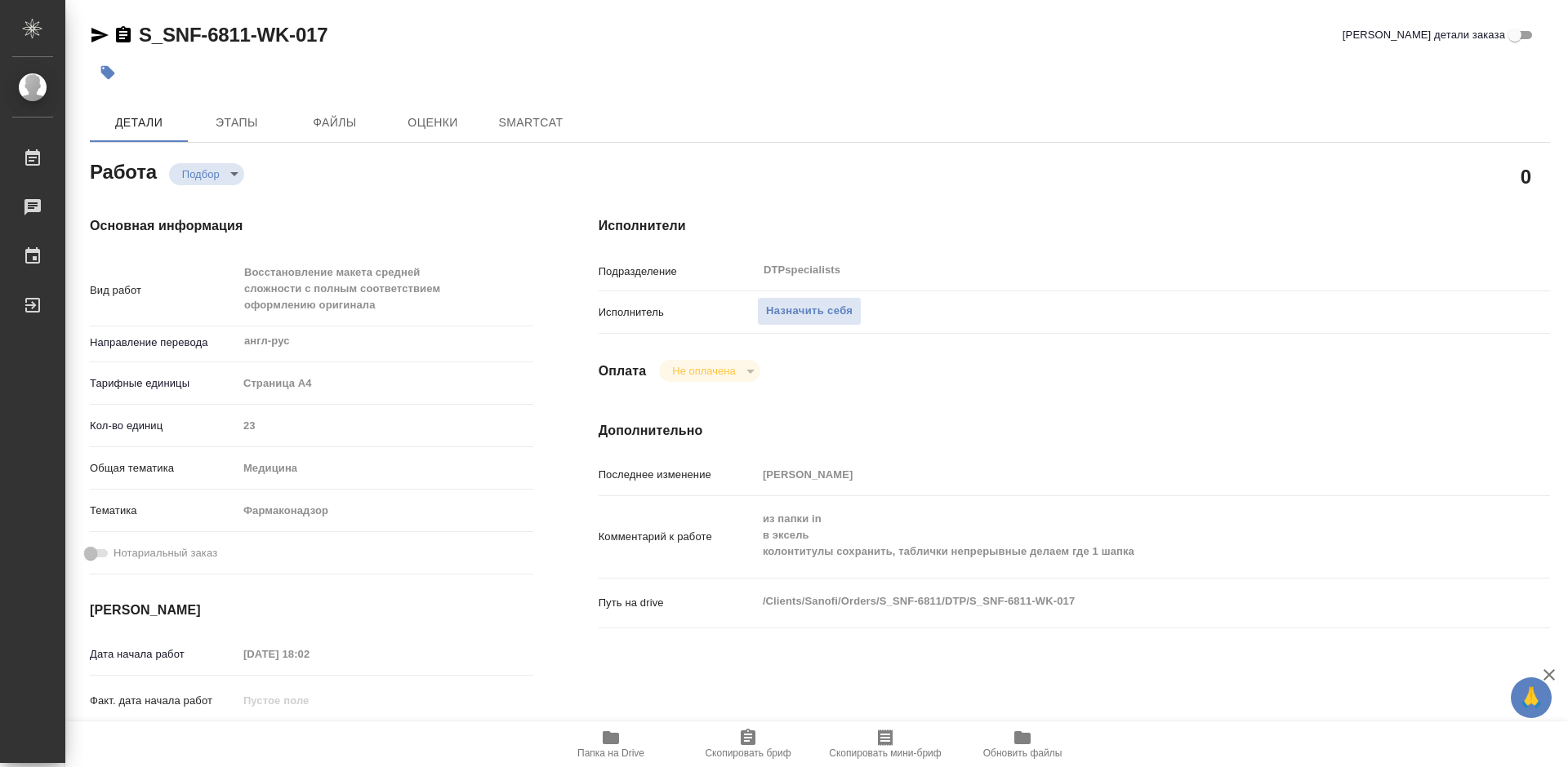
type textarea "x"
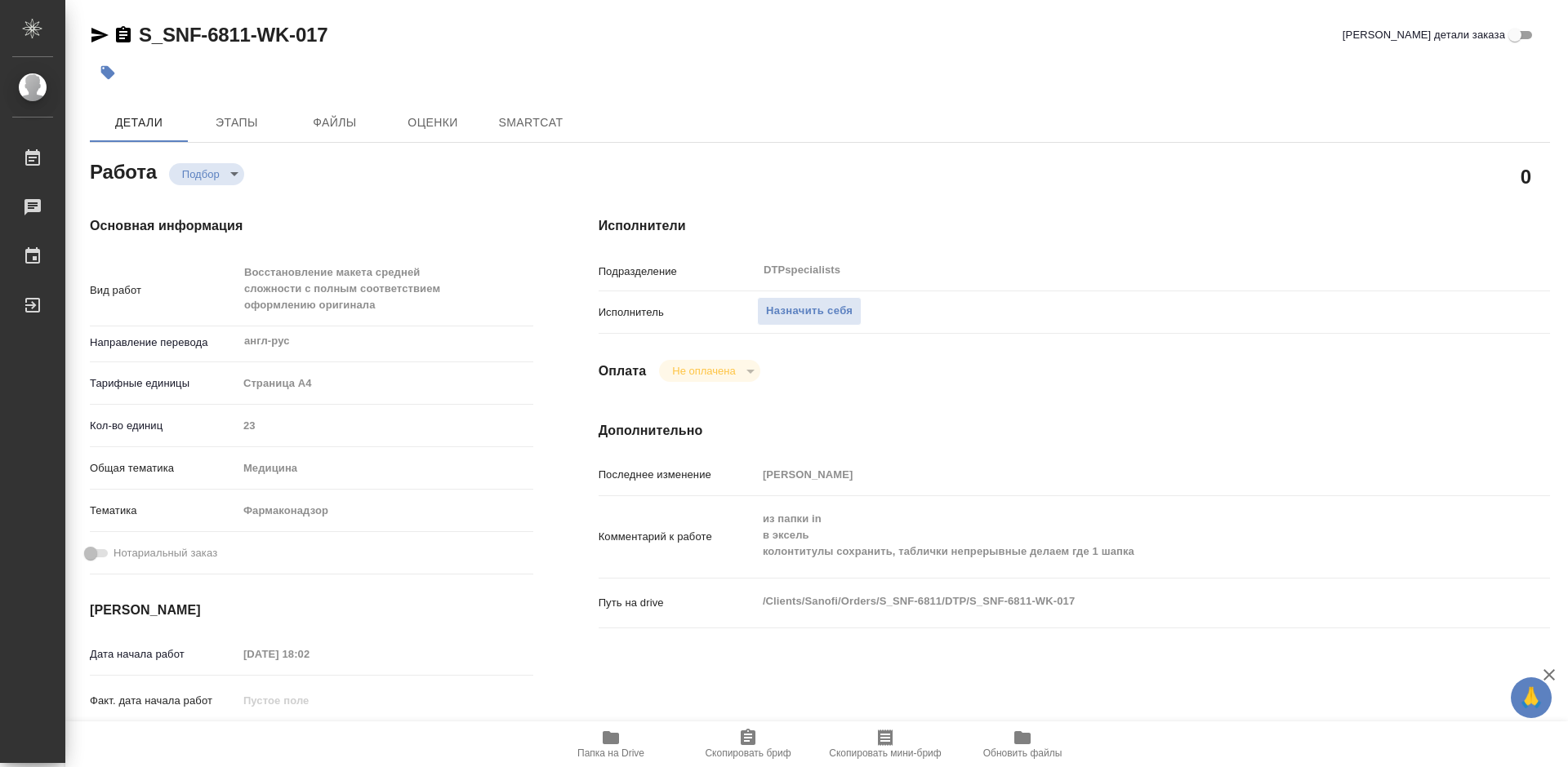
type textarea "x"
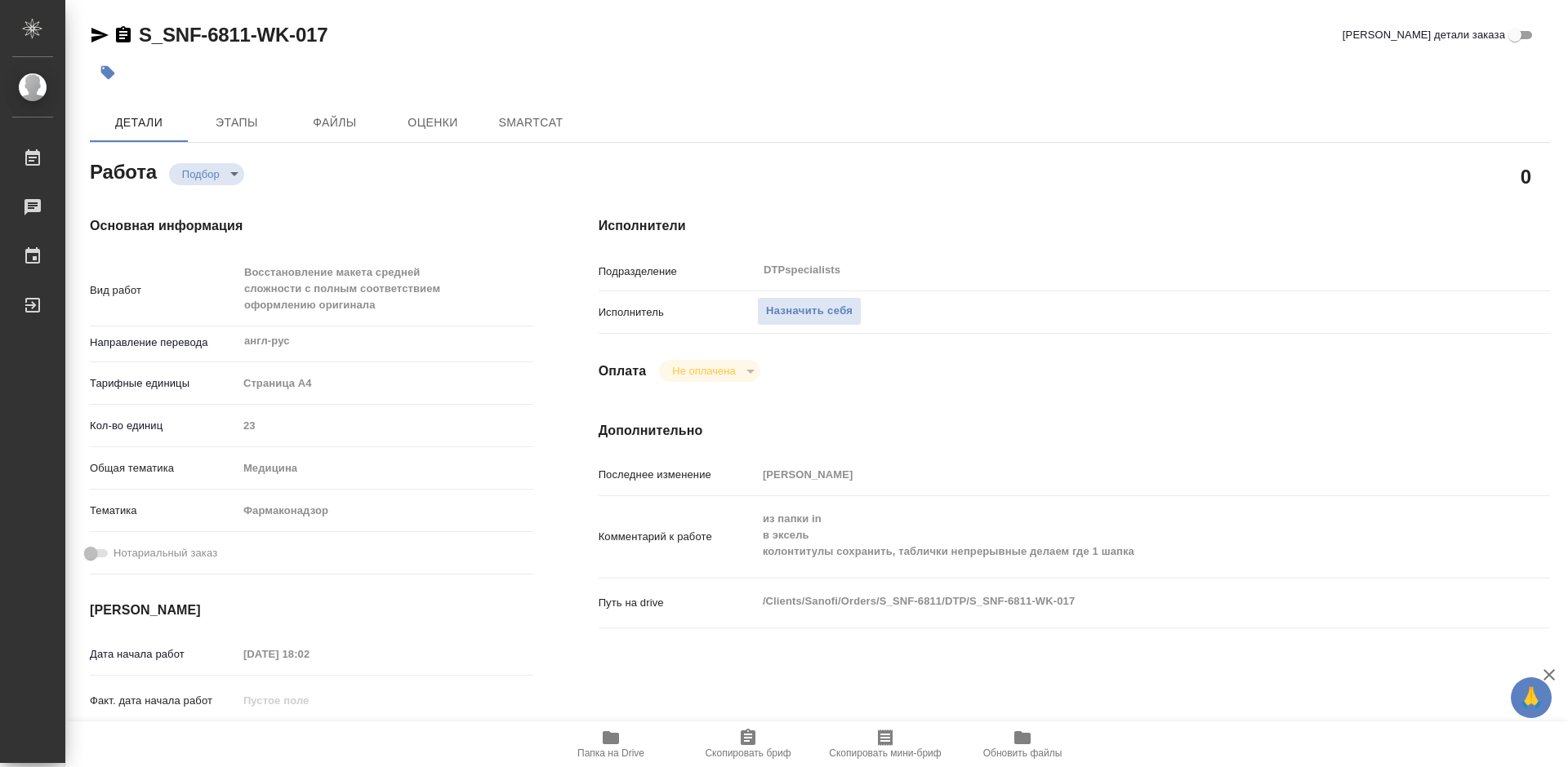
type textarea "x"
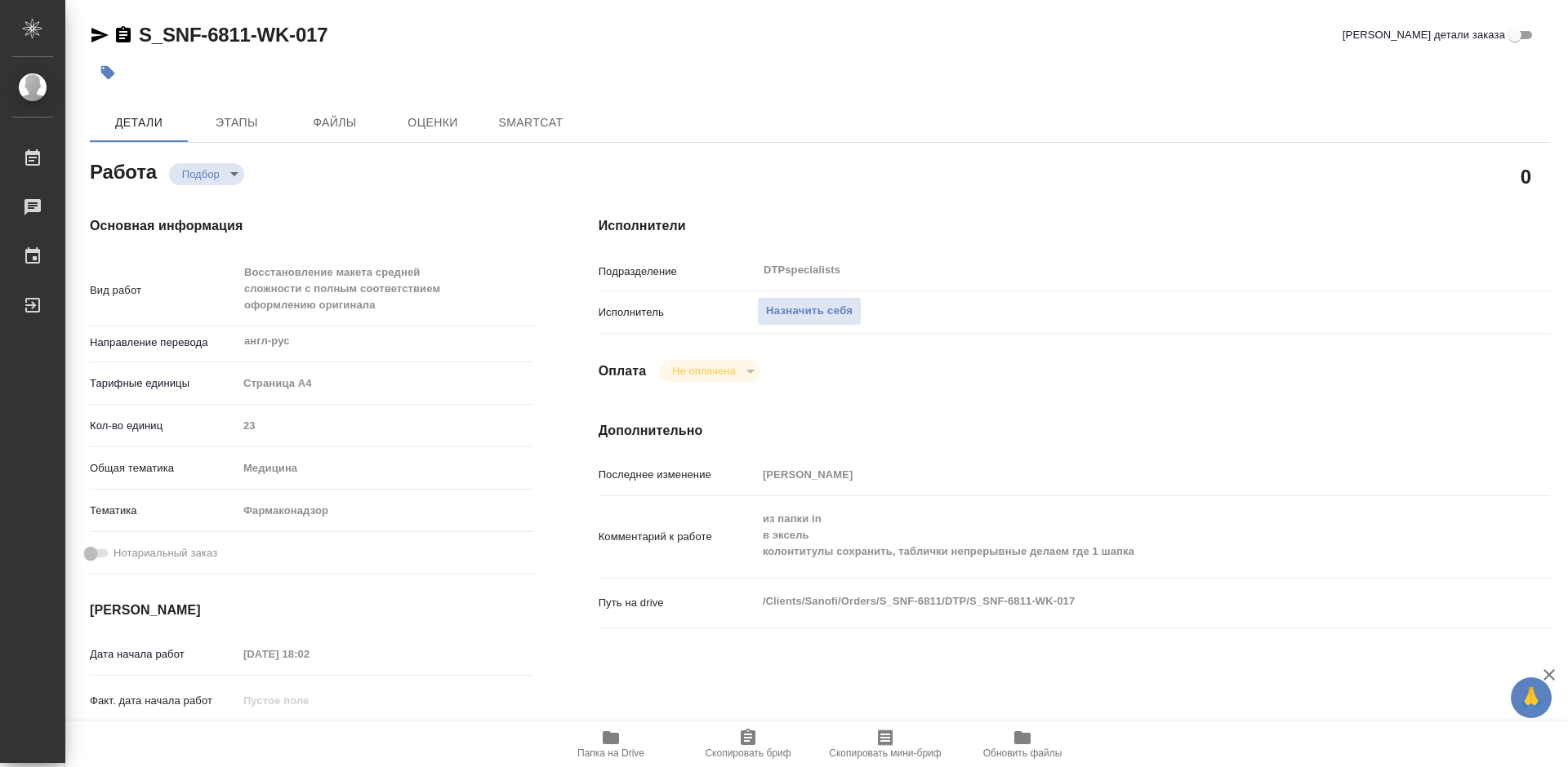
type textarea "x"
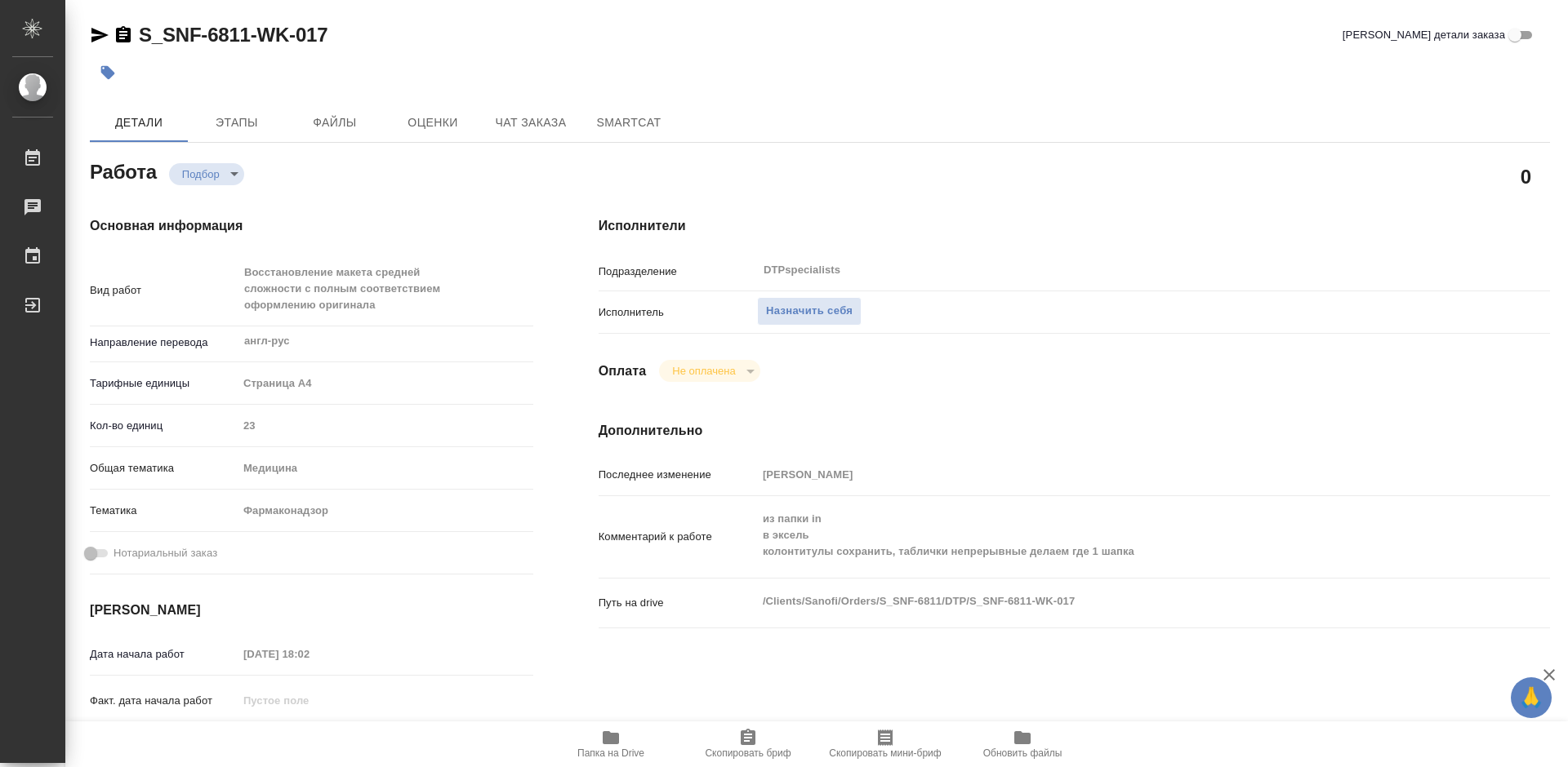
type textarea "x"
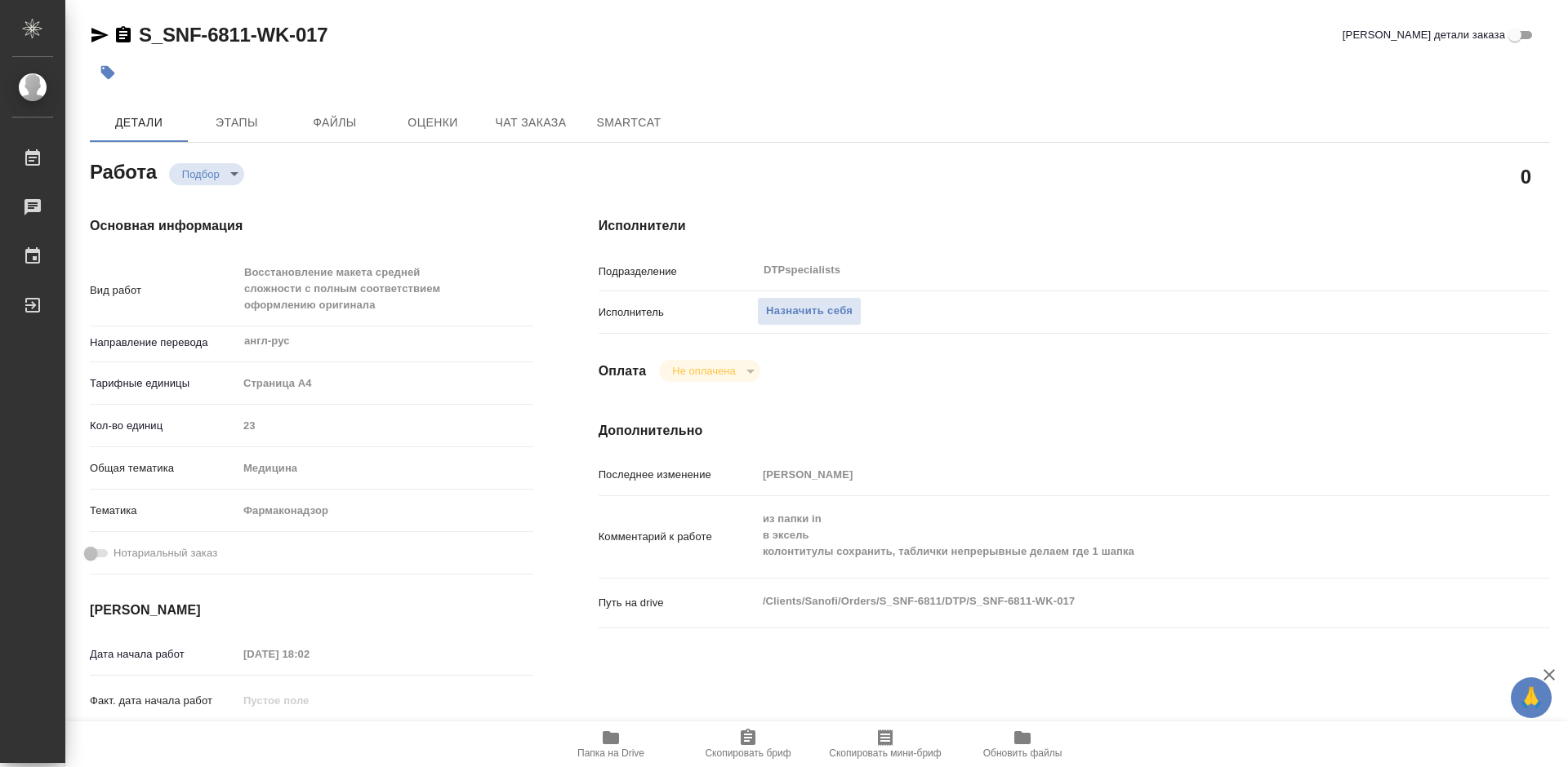
type textarea "x"
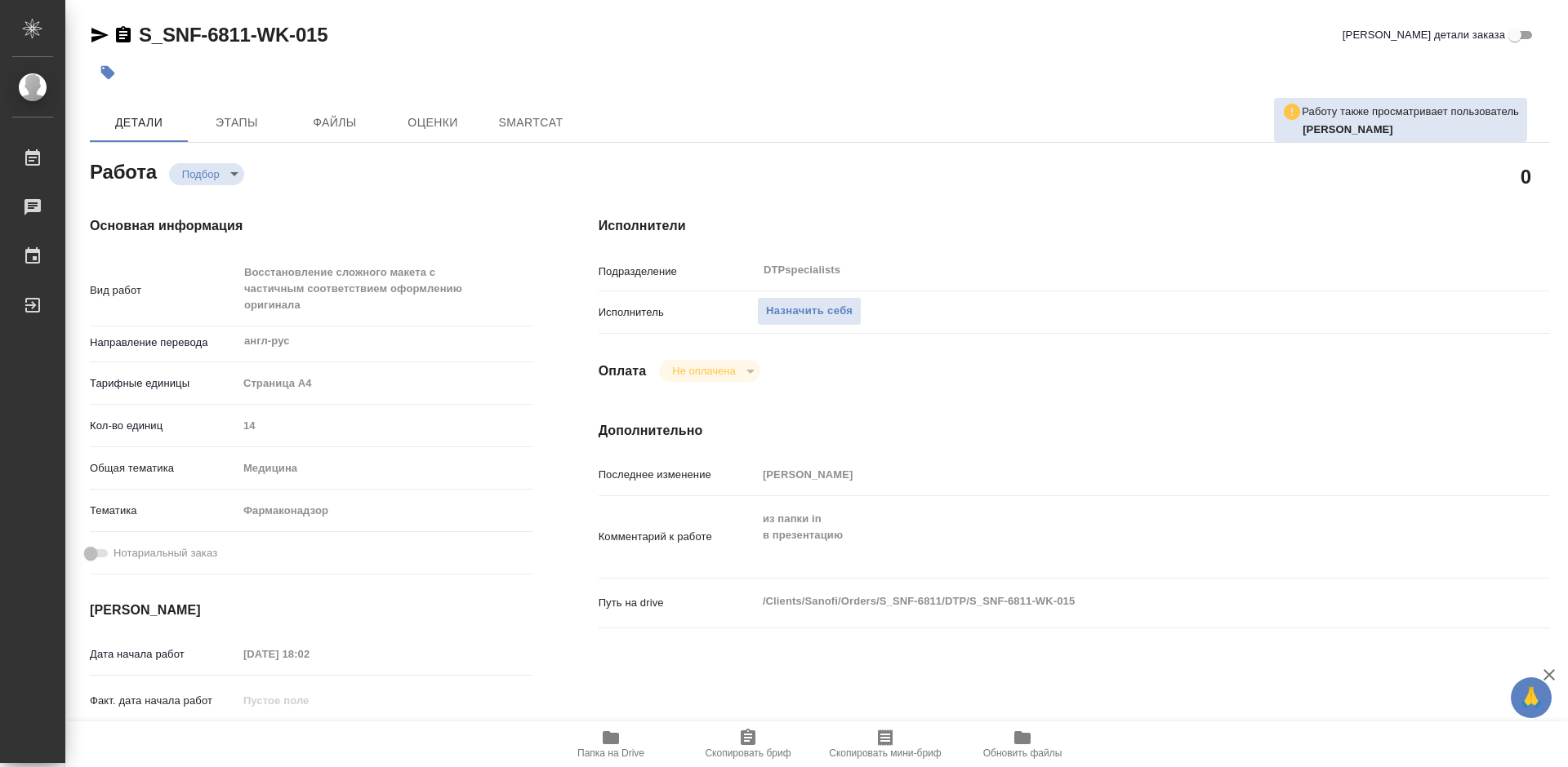
type textarea "x"
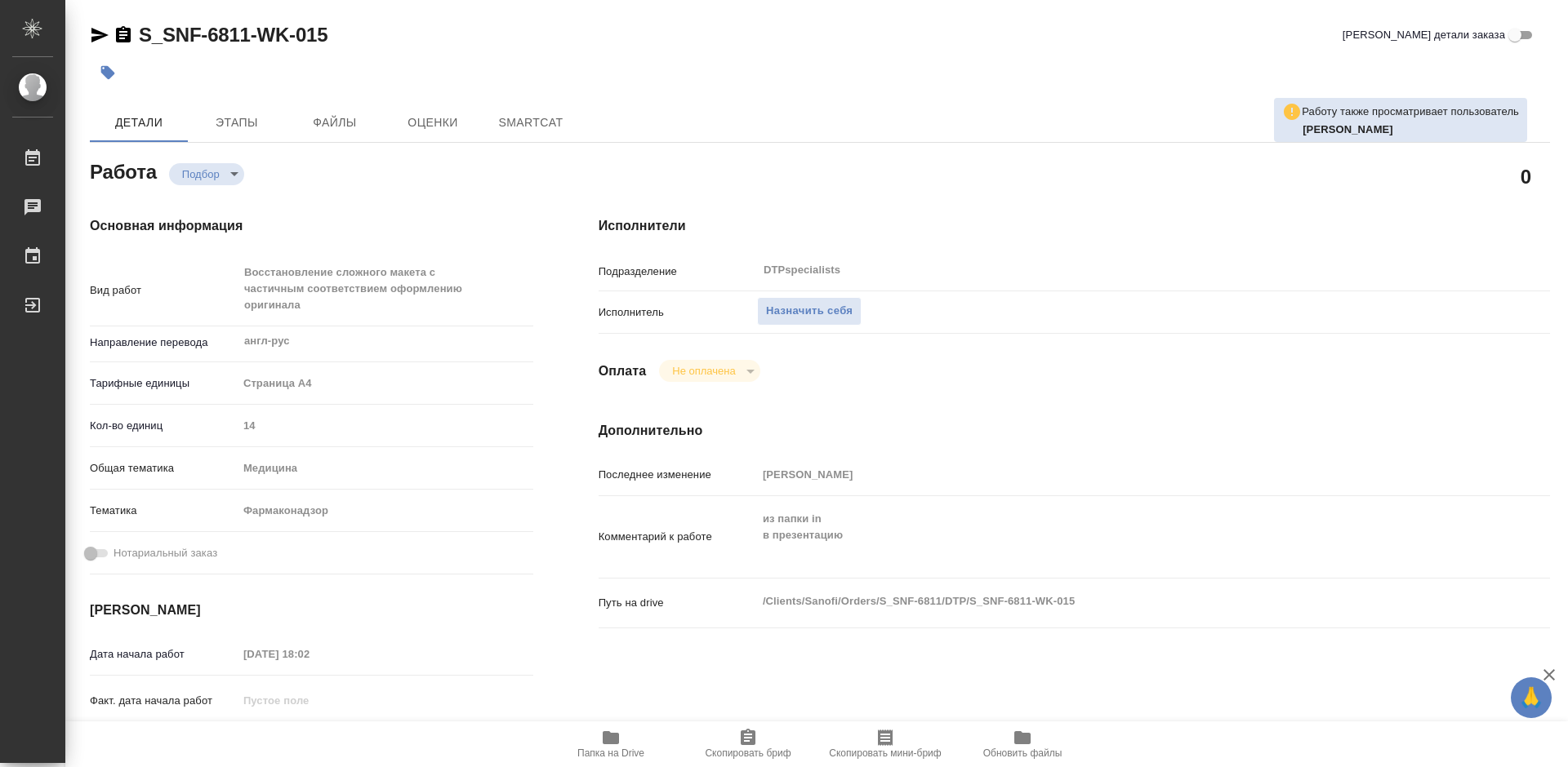
type textarea "x"
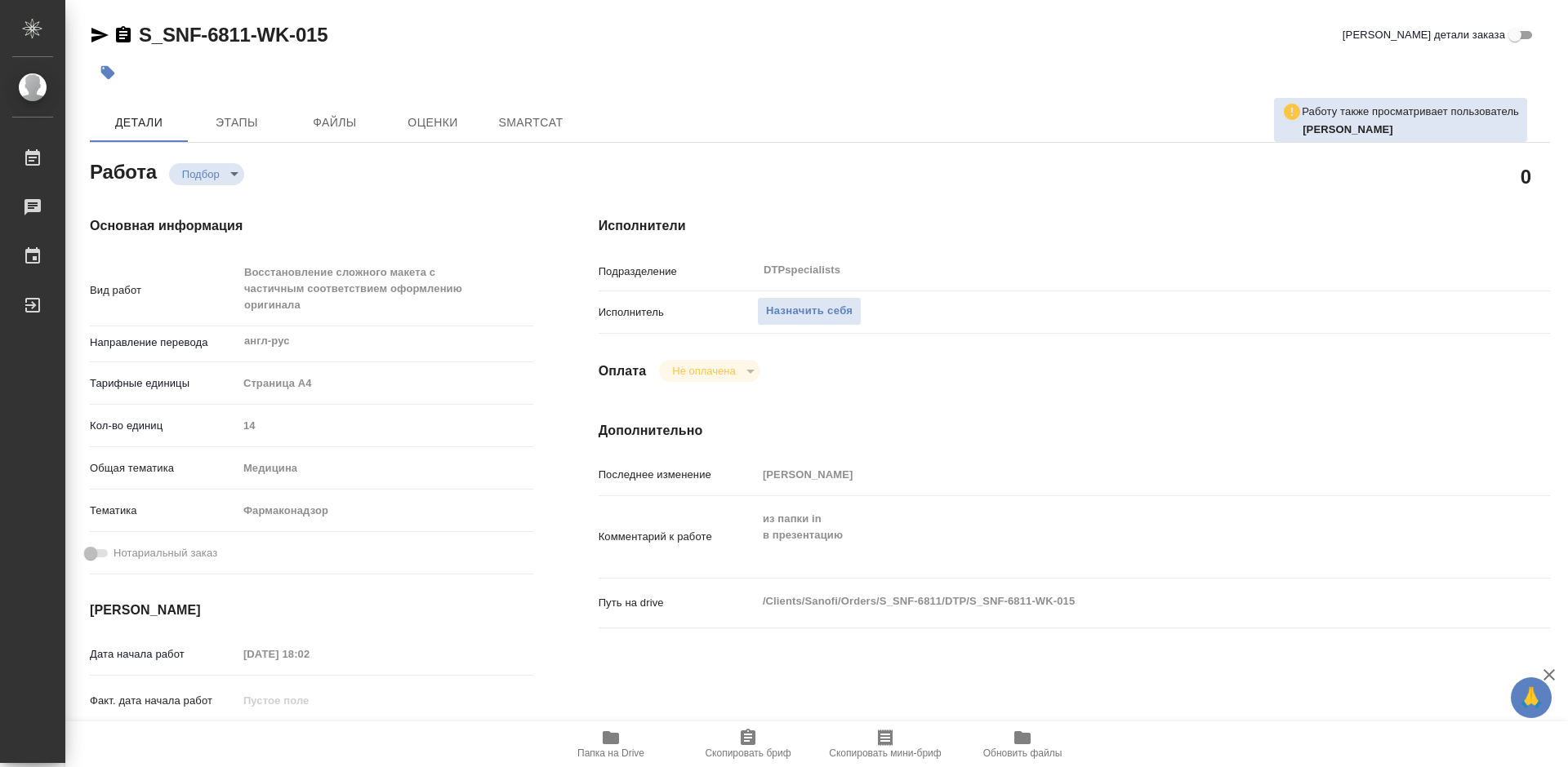
type textarea "x"
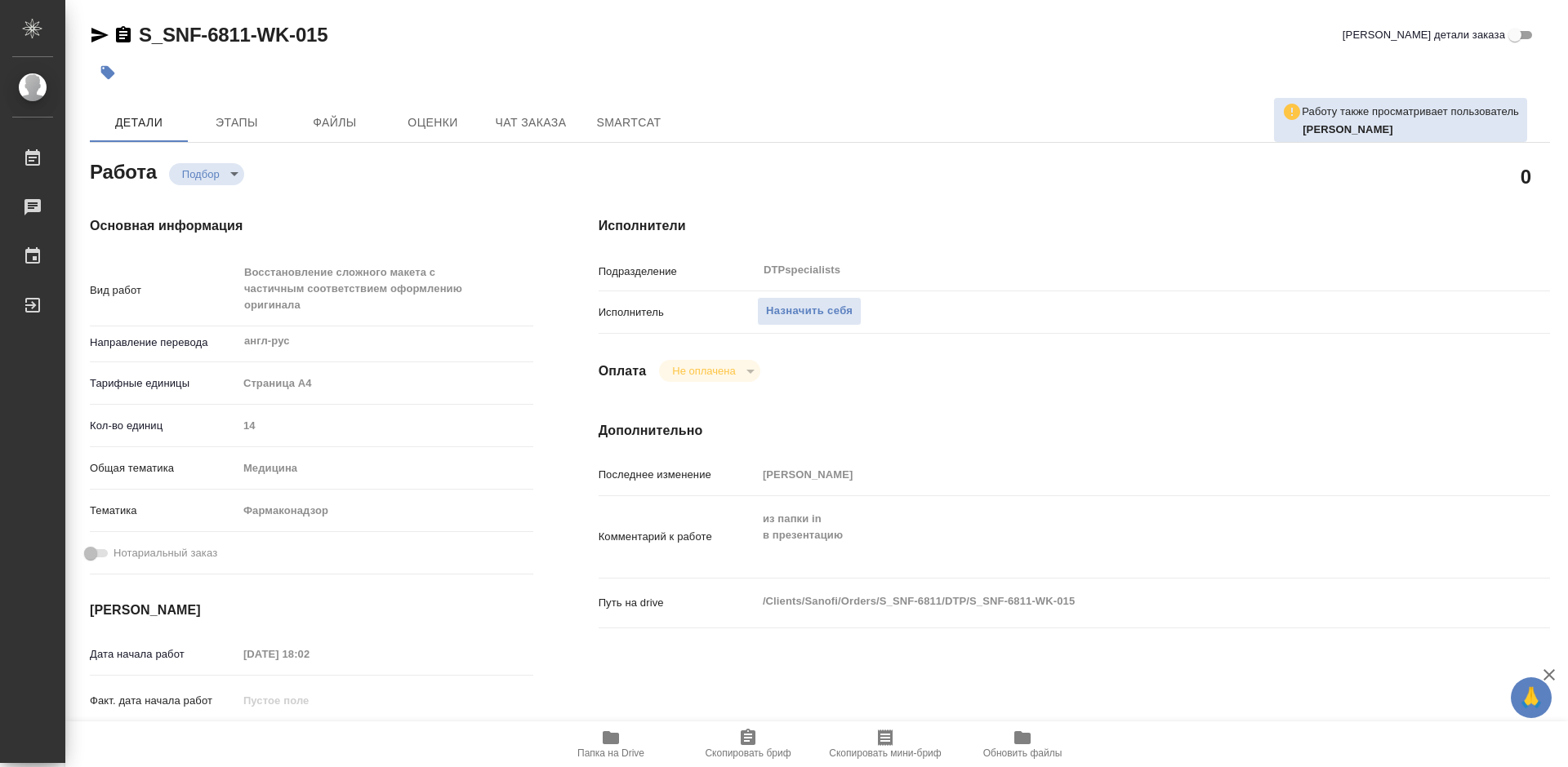
type textarea "x"
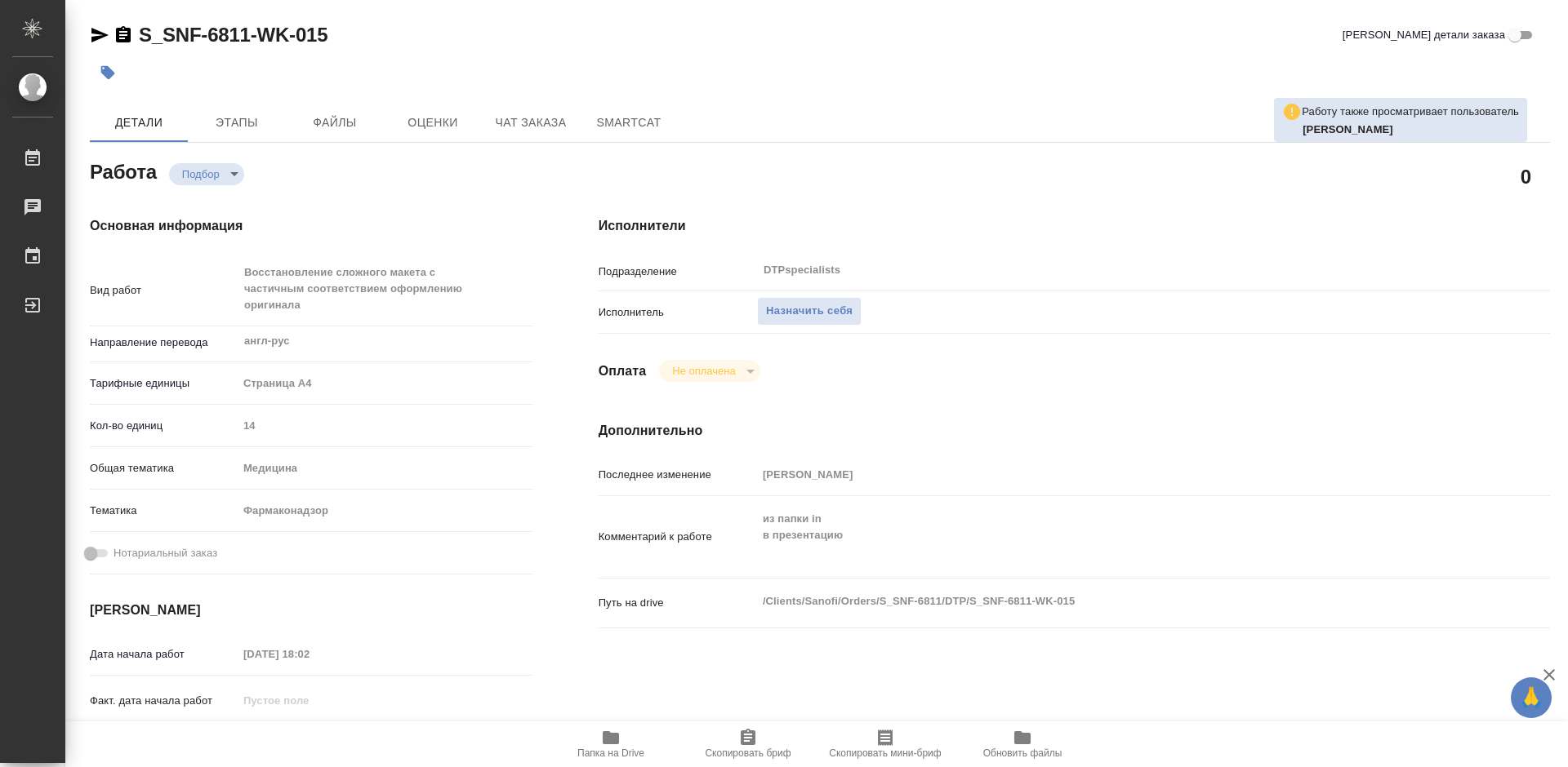
type textarea "x"
